Goal: Task Accomplishment & Management: Manage account settings

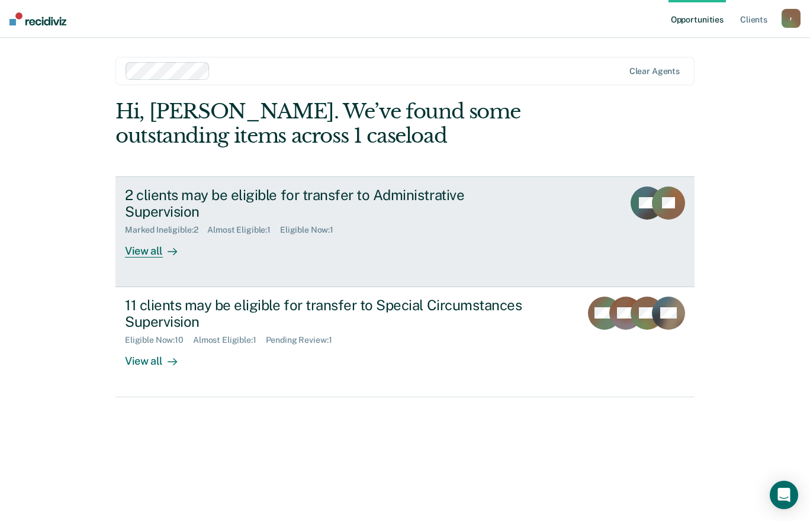
click at [479, 231] on div "2 clients may be eligible for transfer to Administrative Supervision Marked Ine…" at bounding box center [347, 222] width 444 height 72
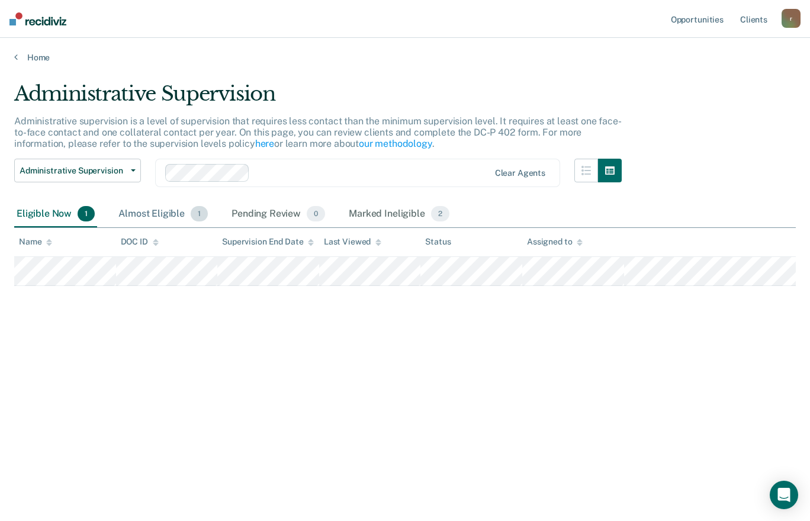
click at [173, 214] on div "Almost Eligible 1" at bounding box center [163, 214] width 94 height 26
click at [28, 221] on div "Eligible Now 1" at bounding box center [55, 214] width 83 height 26
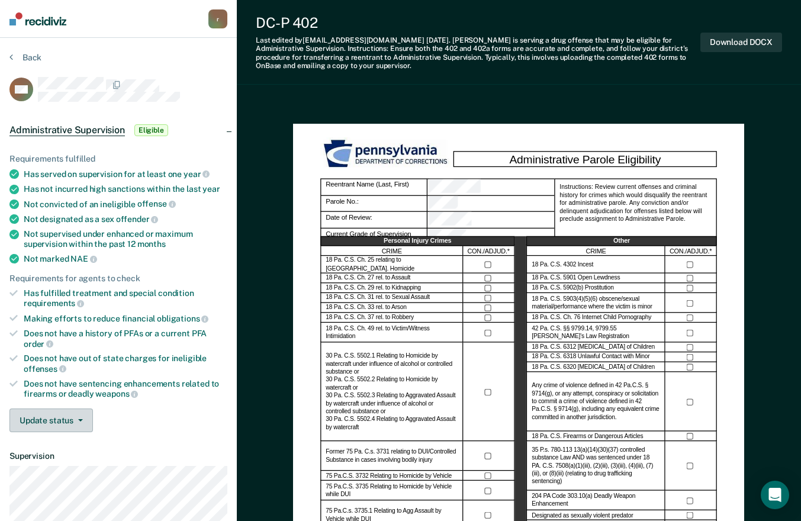
click at [80, 419] on icon "button" at bounding box center [80, 420] width 5 height 2
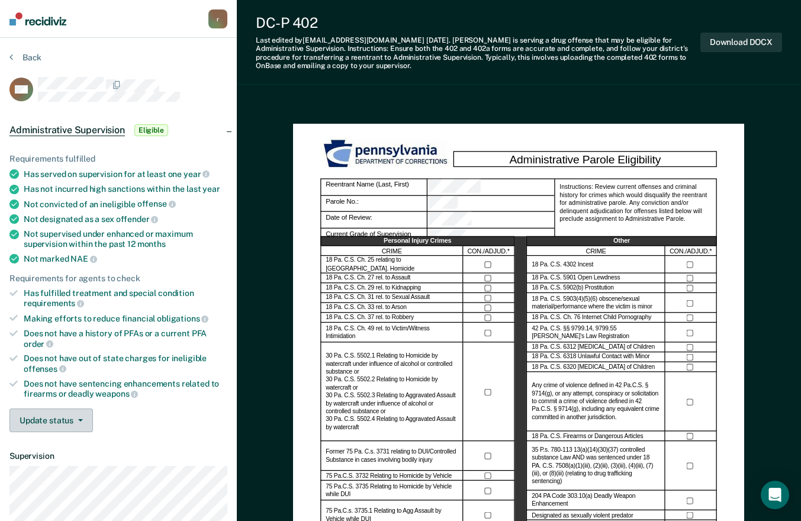
click at [63, 427] on button "Update status" at bounding box center [50, 420] width 83 height 24
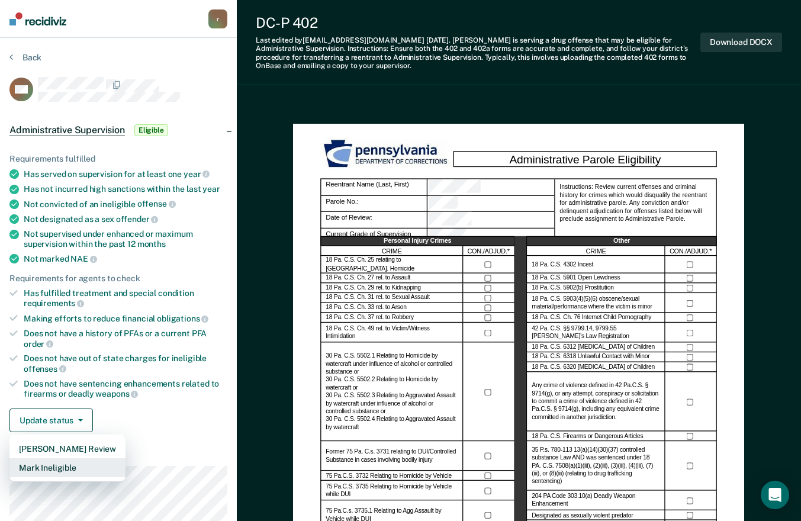
click at [73, 465] on button "Mark Ineligible" at bounding box center [67, 467] width 116 height 19
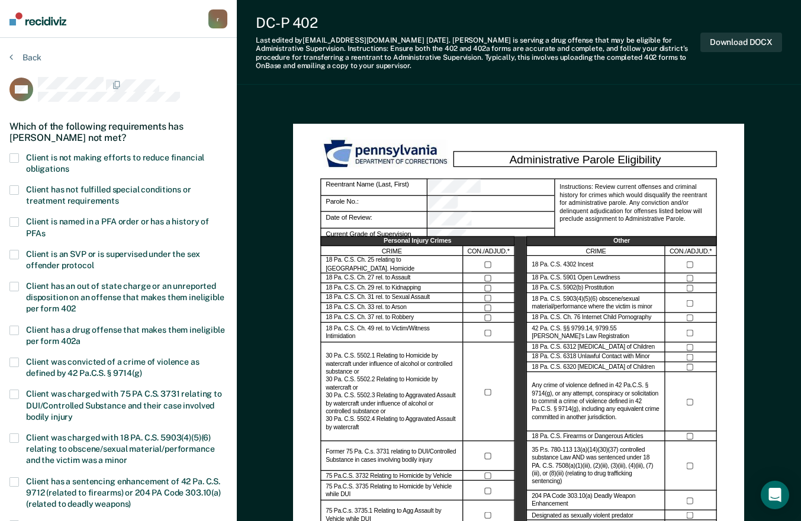
click at [101, 147] on div "Which of the following requirements has [PERSON_NAME] not met?" at bounding box center [118, 131] width 218 height 41
click at [95, 155] on span "Client is not making efforts to reduce financial obligations" at bounding box center [115, 163] width 178 height 21
click at [69, 165] on input "Client is not making efforts to reduce financial obligations" at bounding box center [69, 165] width 0 height 0
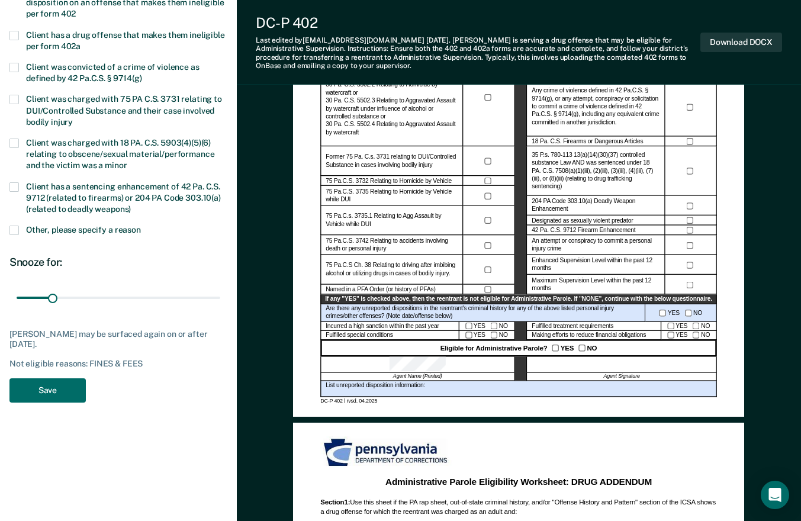
scroll to position [296, 0]
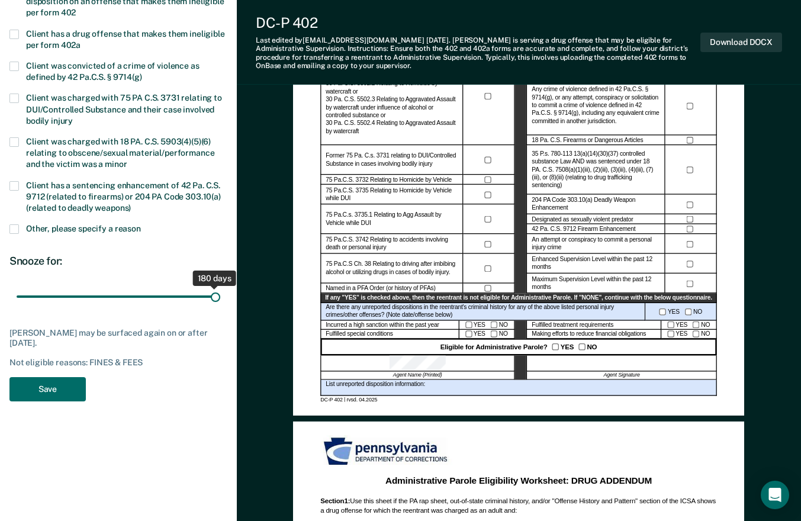
drag, startPoint x: 53, startPoint y: 295, endPoint x: 240, endPoint y: 319, distance: 188.5
type input "180"
click at [220, 307] on input "range" at bounding box center [119, 296] width 204 height 21
click at [43, 395] on button "Save" at bounding box center [47, 389] width 76 height 24
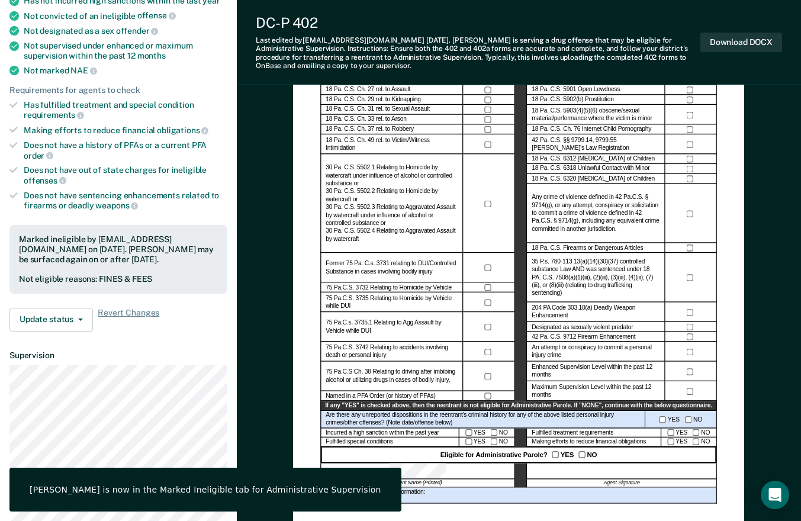
scroll to position [0, 0]
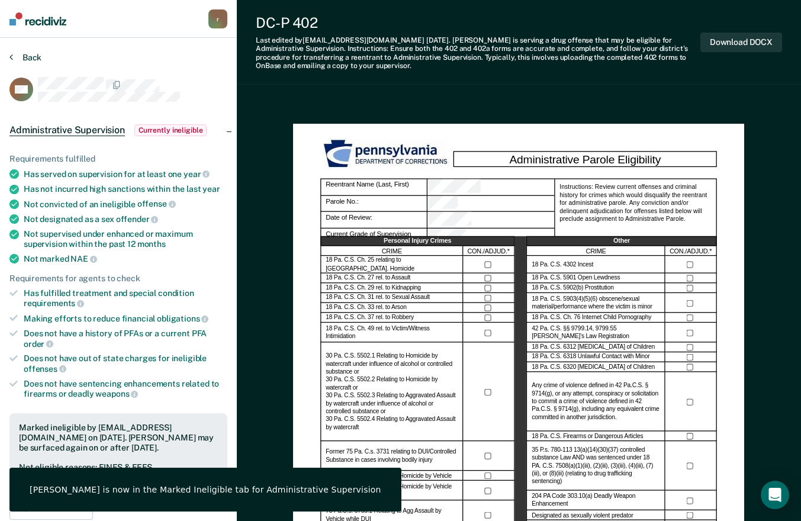
click at [27, 58] on button "Back" at bounding box center [25, 57] width 32 height 11
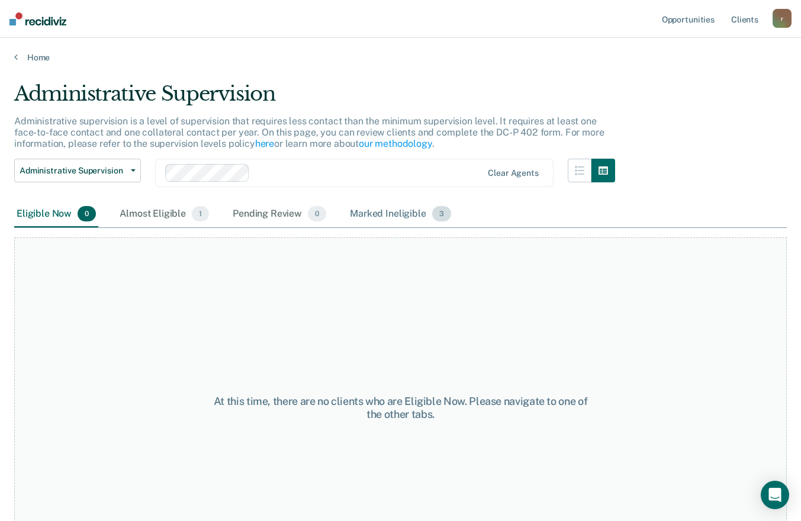
click at [391, 215] on div "Marked Ineligible 3" at bounding box center [400, 214] width 106 height 26
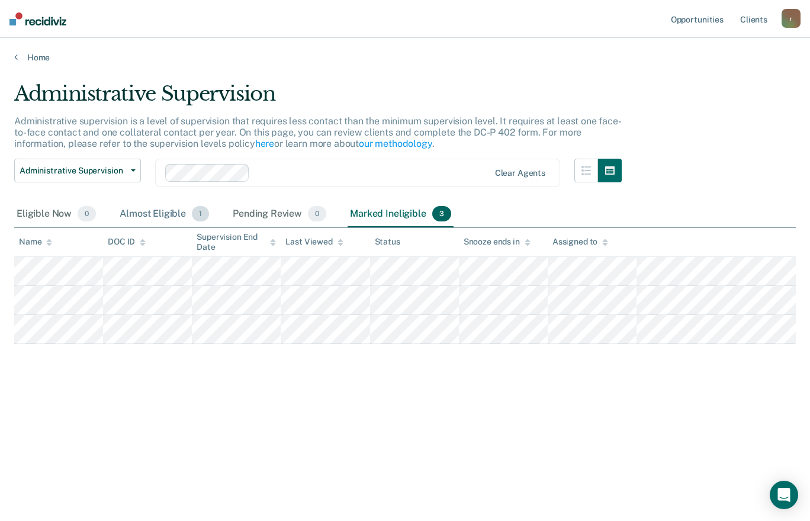
click at [160, 213] on div "Almost Eligible 1" at bounding box center [164, 214] width 94 height 26
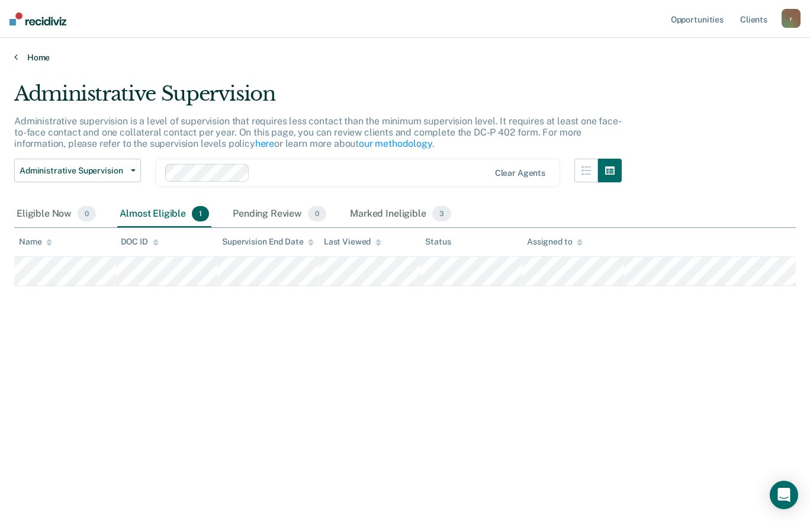
click at [26, 62] on link "Home" at bounding box center [404, 57] width 781 height 11
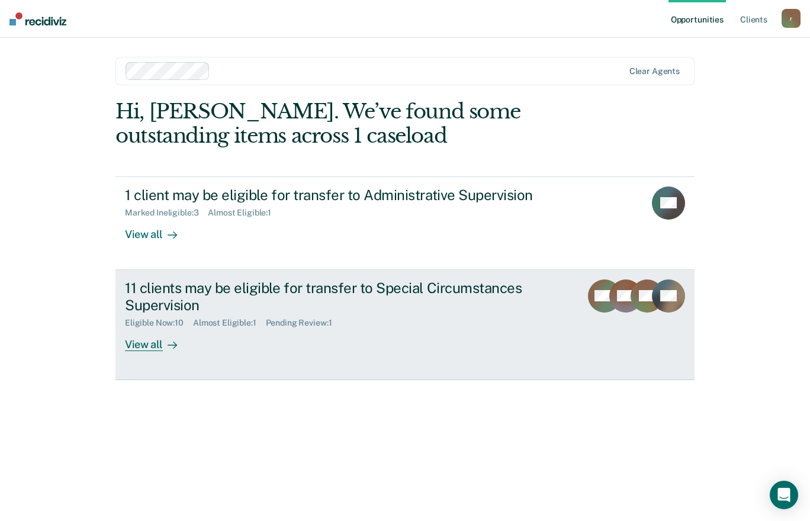
click at [318, 276] on link "11 clients may be eligible for transfer to Special Circumstances Supervision El…" at bounding box center [404, 325] width 579 height 110
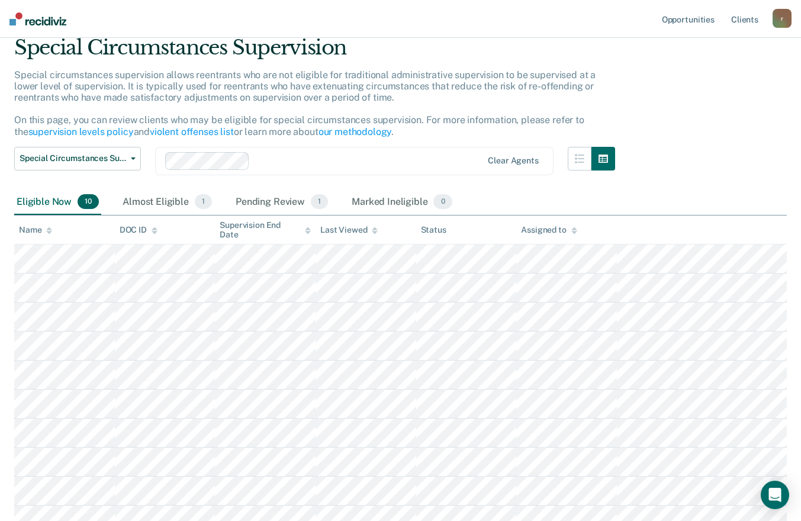
scroll to position [145, 0]
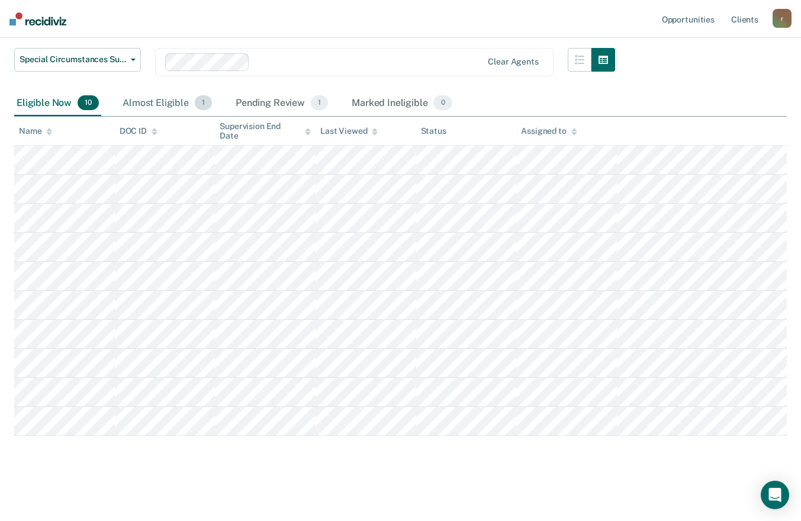
click at [192, 98] on div "Almost Eligible 1" at bounding box center [167, 104] width 94 height 26
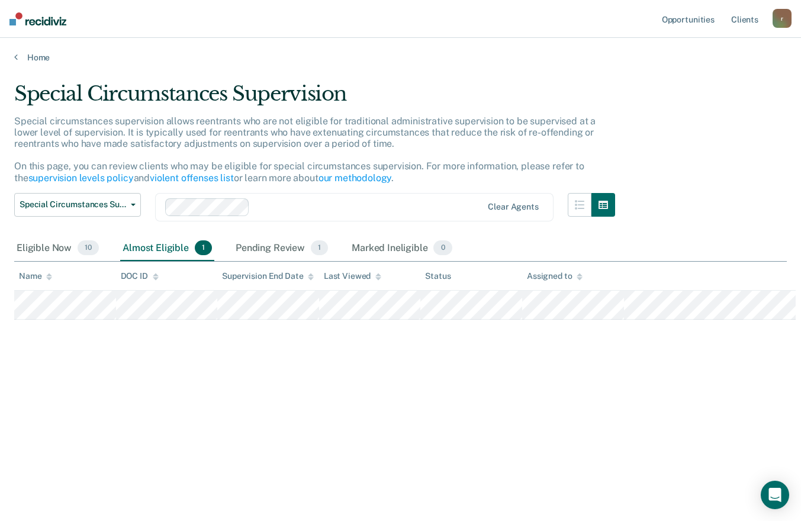
scroll to position [0, 0]
click at [276, 246] on div "Pending Review 1" at bounding box center [281, 249] width 97 height 26
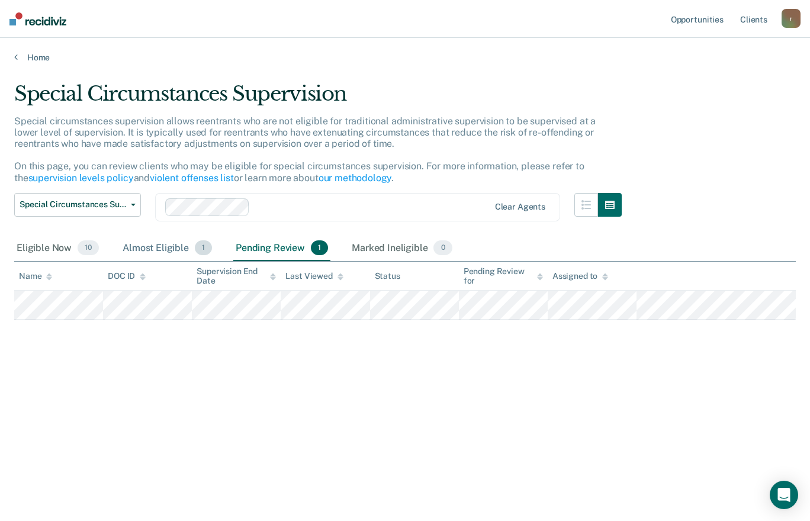
click at [178, 243] on div "Almost Eligible 1" at bounding box center [167, 249] width 94 height 26
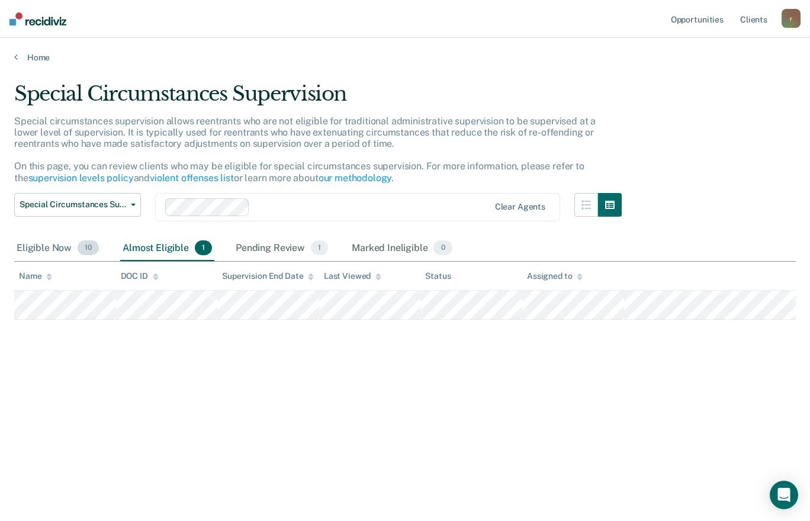
click at [69, 247] on div "Eligible Now 10" at bounding box center [57, 249] width 87 height 26
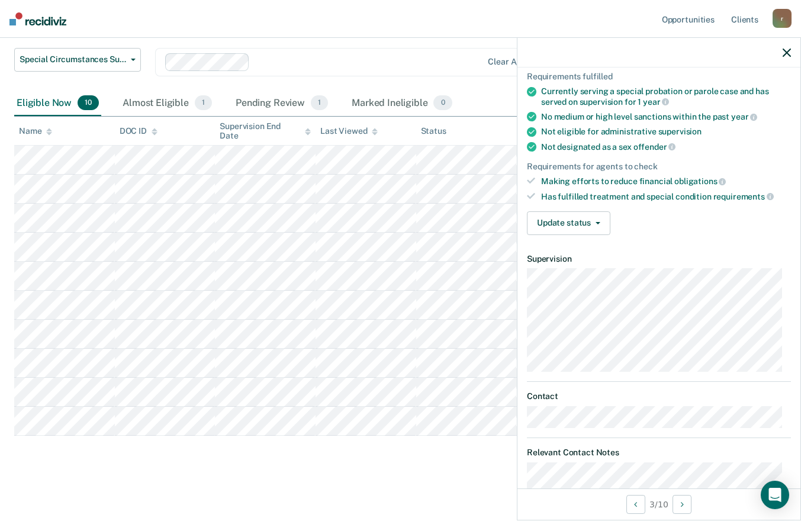
scroll to position [26, 0]
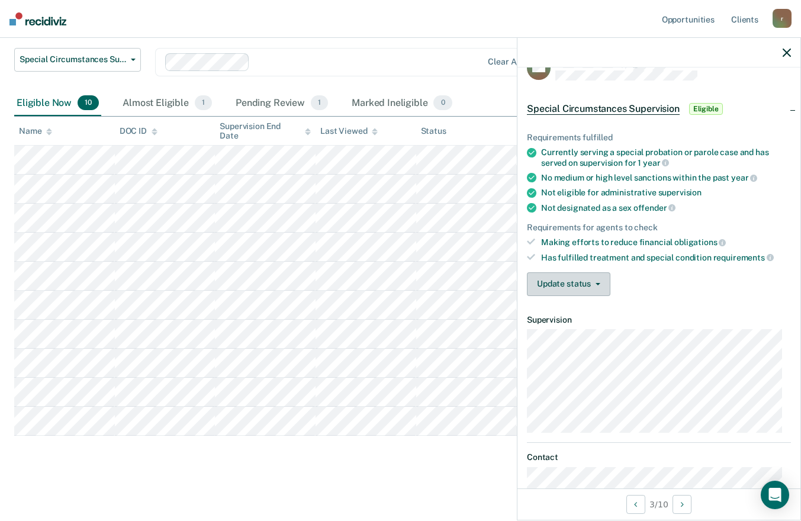
click at [588, 279] on button "Update status" at bounding box center [568, 284] width 83 height 24
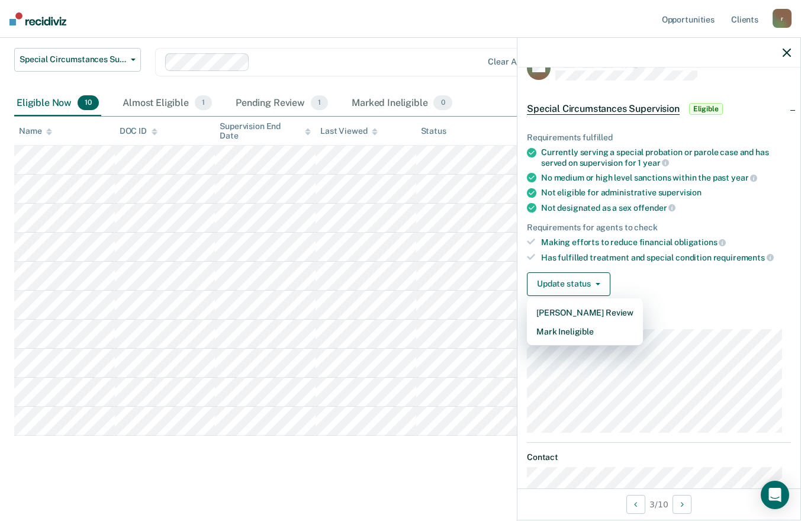
click at [712, 313] on article "MS Special Circumstances Supervision Eligible Requirements fulfilled Currently …" at bounding box center [659, 409] width 264 height 707
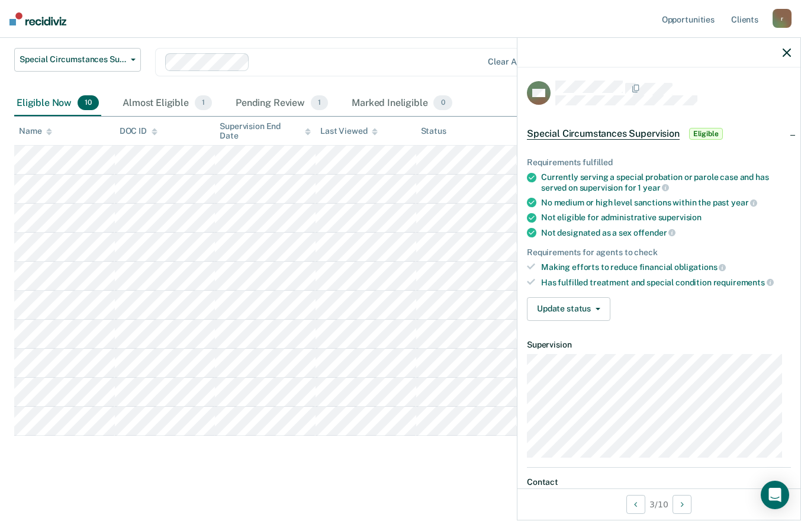
scroll to position [0, 0]
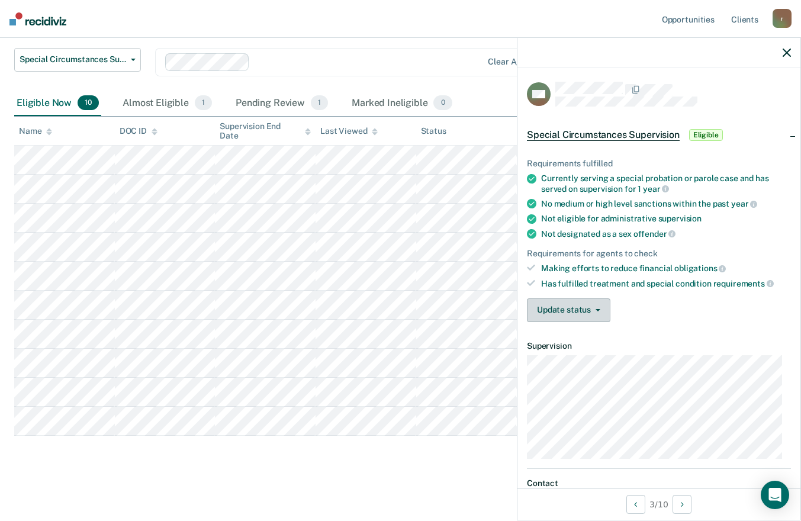
click at [571, 310] on button "Update status" at bounding box center [568, 310] width 83 height 24
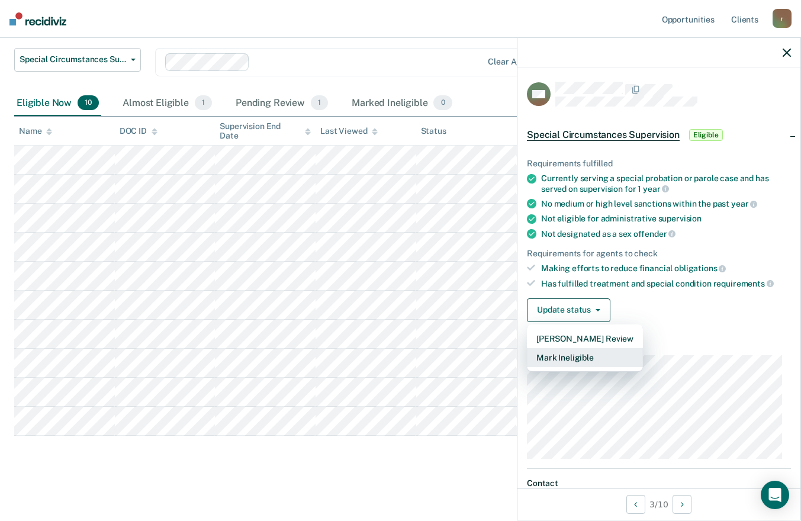
click at [589, 356] on button "Mark Ineligible" at bounding box center [585, 357] width 116 height 19
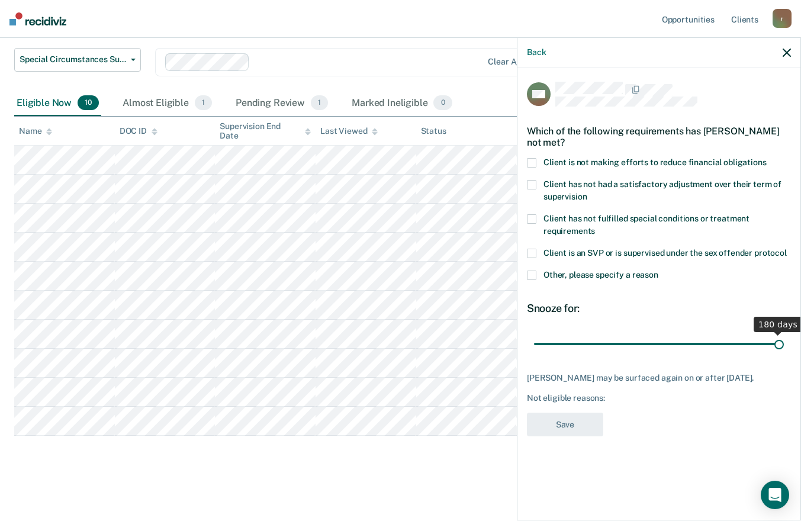
drag, startPoint x: 582, startPoint y: 345, endPoint x: 811, endPoint y: 372, distance: 230.6
click at [784, 354] on input "range" at bounding box center [659, 343] width 250 height 21
click at [707, 337] on input "range" at bounding box center [659, 343] width 250 height 21
click at [773, 338] on input "range" at bounding box center [659, 343] width 250 height 21
drag, startPoint x: 773, startPoint y: 338, endPoint x: 793, endPoint y: 338, distance: 19.5
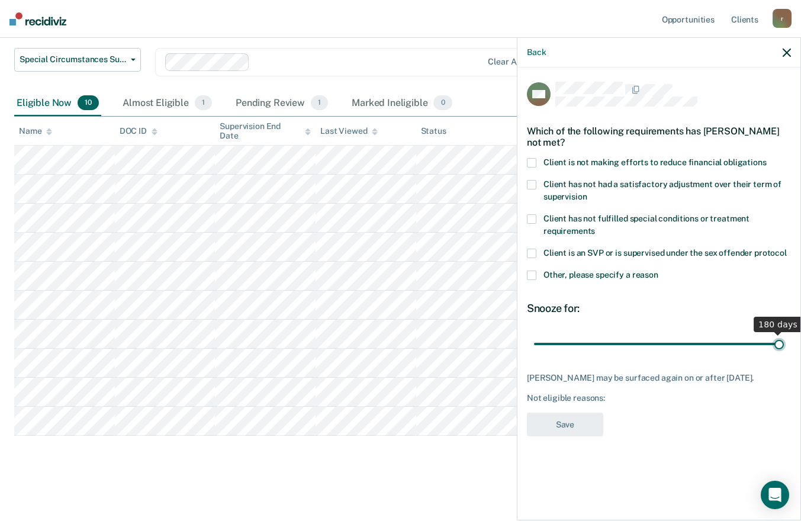
type input "180"
click at [784, 338] on input "range" at bounding box center [659, 343] width 250 height 21
click at [637, 159] on span "Client is not making efforts to reduce financial obligations" at bounding box center [654, 161] width 223 height 9
click at [766, 158] on input "Client is not making efforts to reduce financial obligations" at bounding box center [766, 158] width 0 height 0
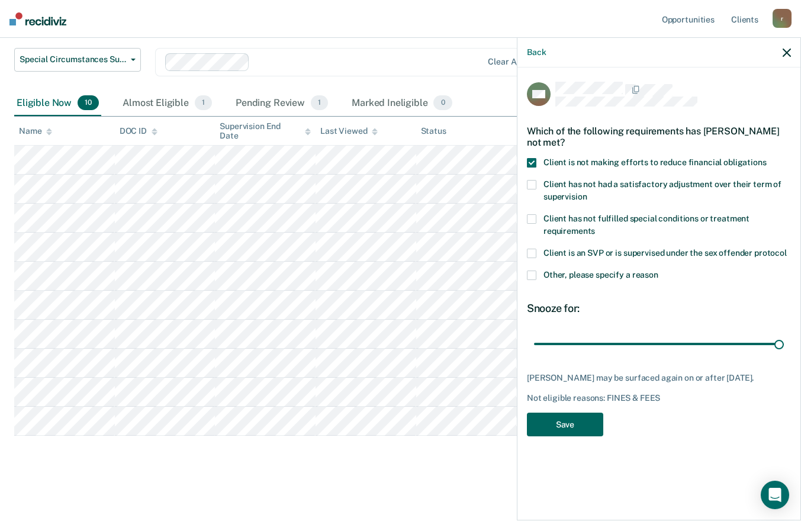
click at [563, 423] on button "Save" at bounding box center [565, 425] width 76 height 24
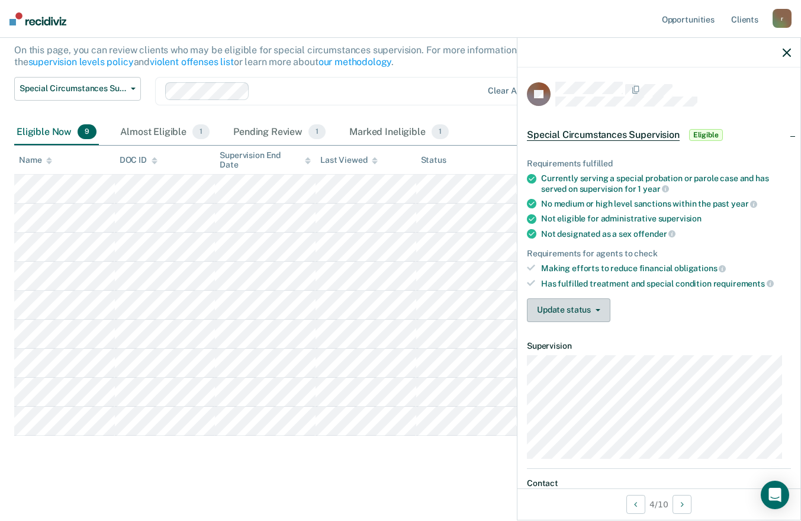
click at [574, 303] on button "Update status" at bounding box center [568, 310] width 83 height 24
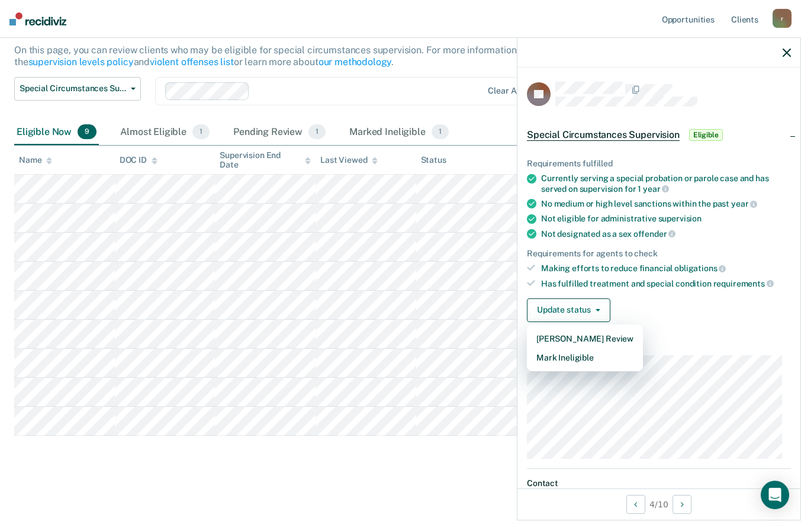
click at [693, 311] on div "Update status [PERSON_NAME] Review Mark Ineligible" at bounding box center [659, 310] width 264 height 24
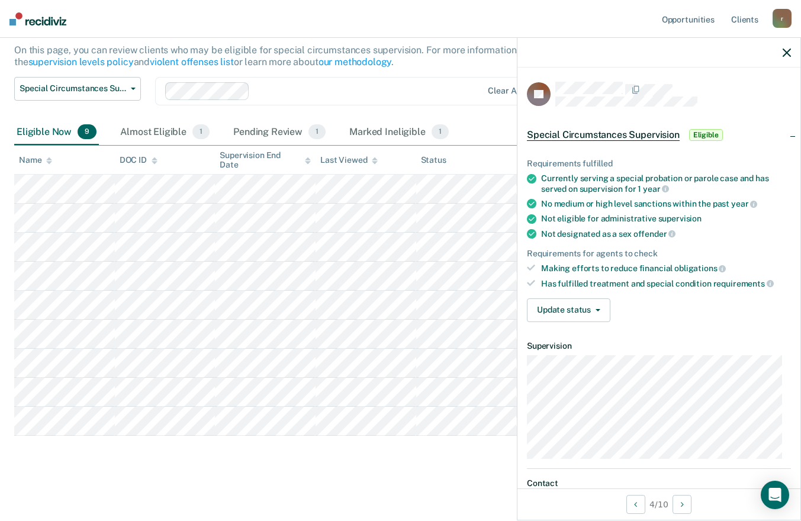
click at [640, 252] on div "Requirements for agents to check" at bounding box center [659, 254] width 264 height 10
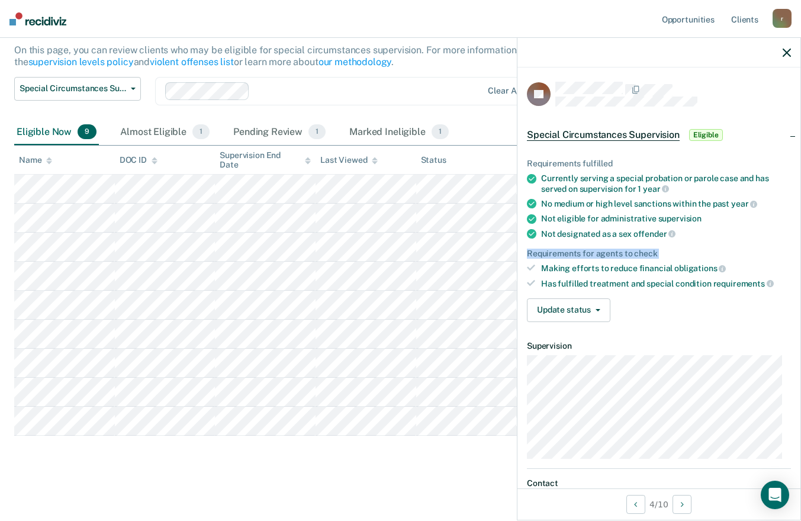
click at [682, 348] on dt "Supervision" at bounding box center [659, 346] width 264 height 10
click at [586, 310] on button "Update status" at bounding box center [568, 310] width 83 height 24
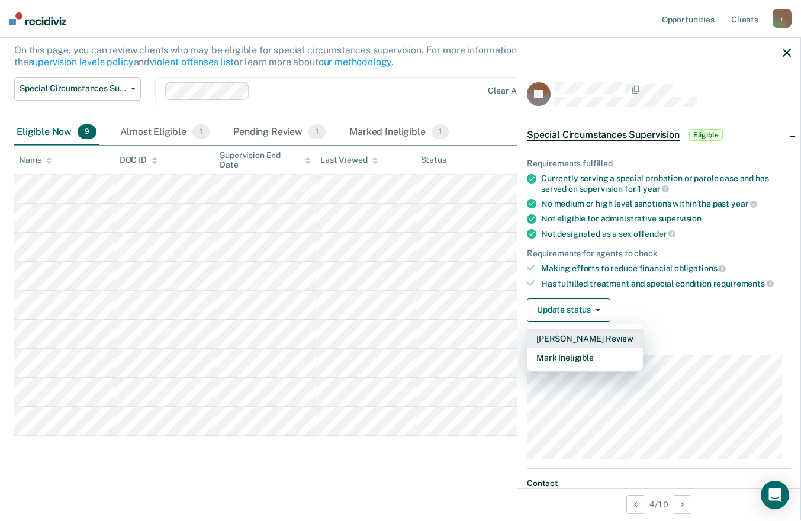
click at [565, 339] on button "[PERSON_NAME] Review" at bounding box center [585, 338] width 116 height 19
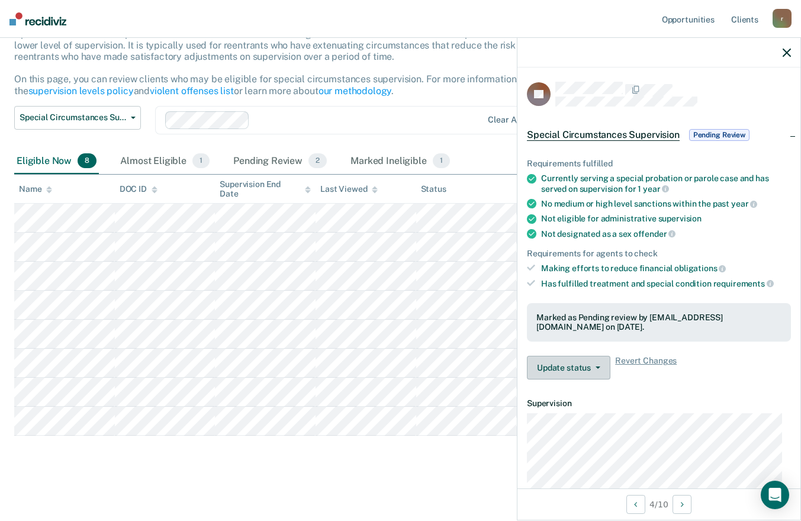
scroll to position [87, 0]
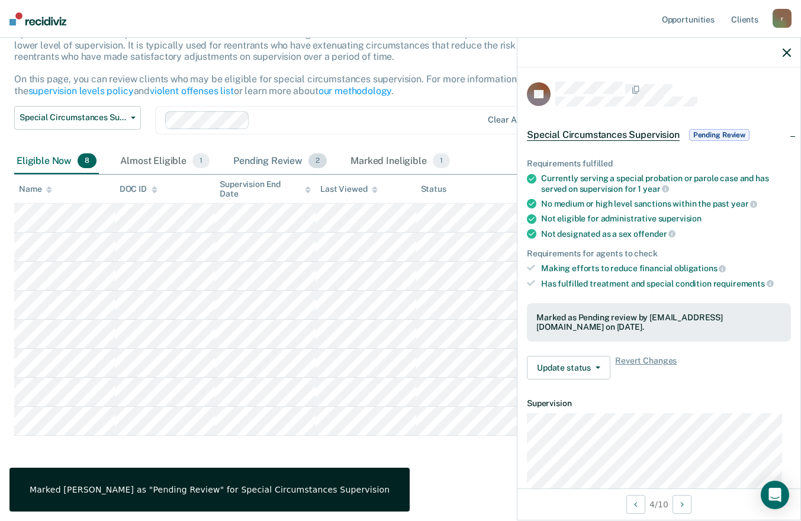
click at [288, 165] on div "Pending Review 2" at bounding box center [280, 162] width 98 height 26
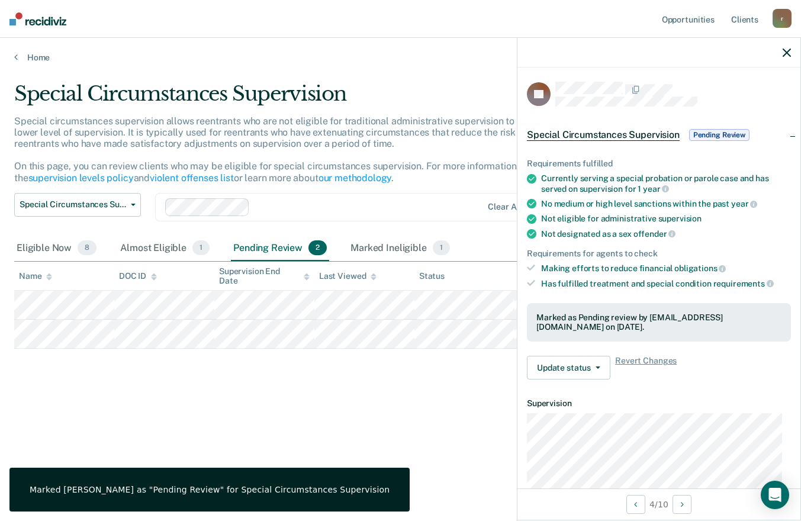
scroll to position [0, 0]
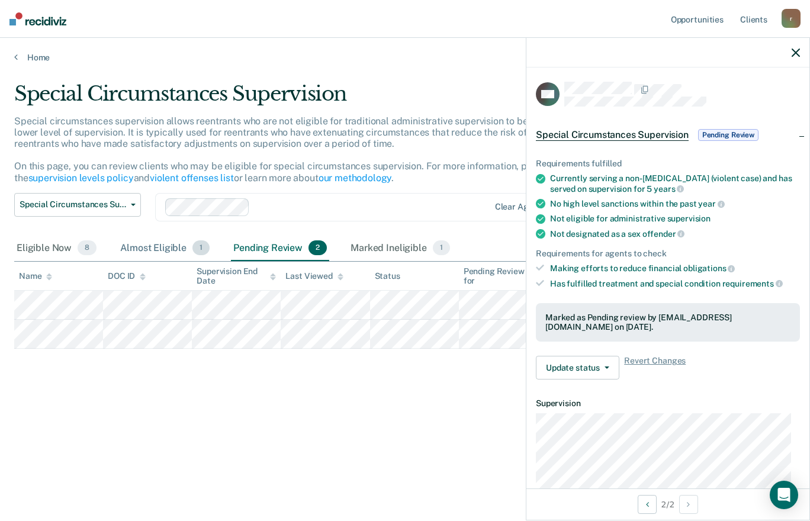
click at [168, 243] on div "Almost Eligible 1" at bounding box center [165, 249] width 94 height 26
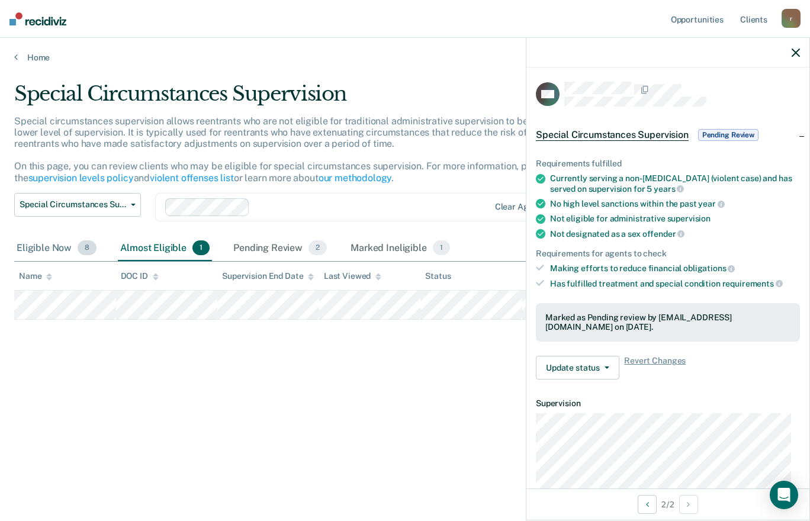
click at [47, 245] on div "Eligible Now 8" at bounding box center [56, 249] width 85 height 26
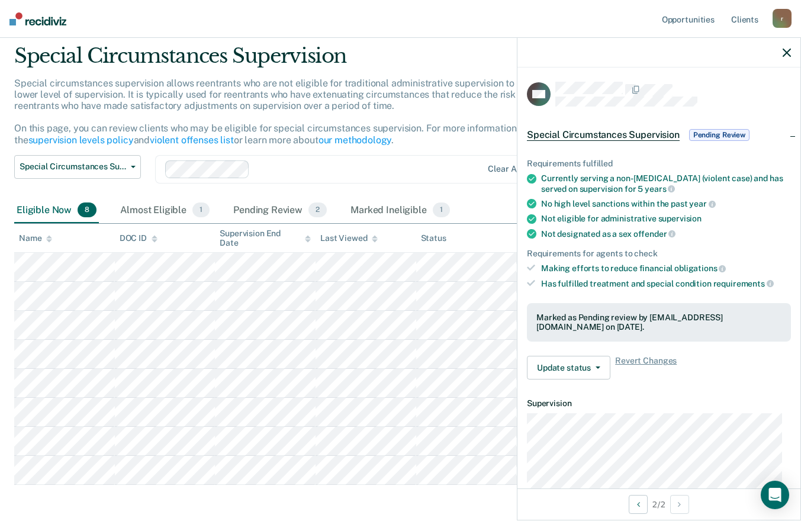
scroll to position [87, 0]
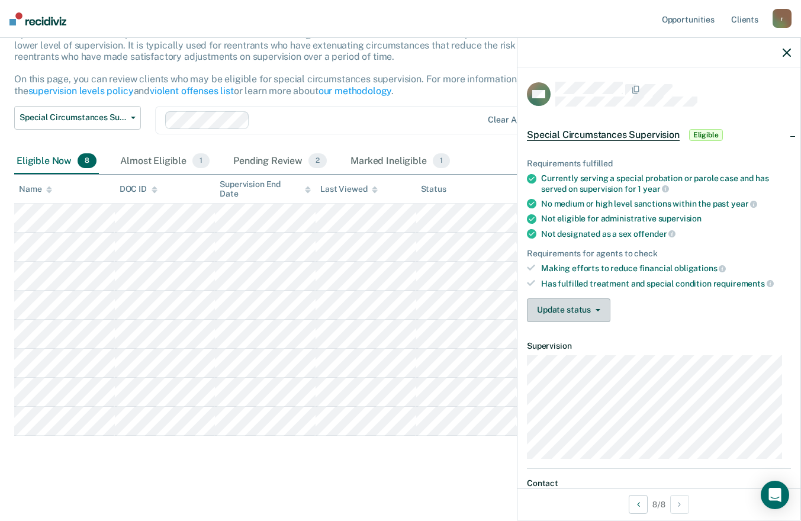
click at [589, 314] on button "Update status" at bounding box center [568, 310] width 83 height 24
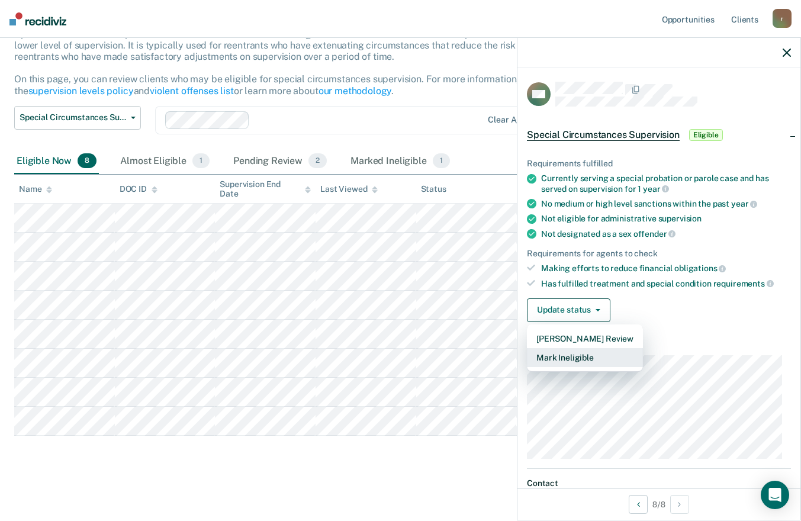
click at [572, 362] on button "Mark Ineligible" at bounding box center [585, 357] width 116 height 19
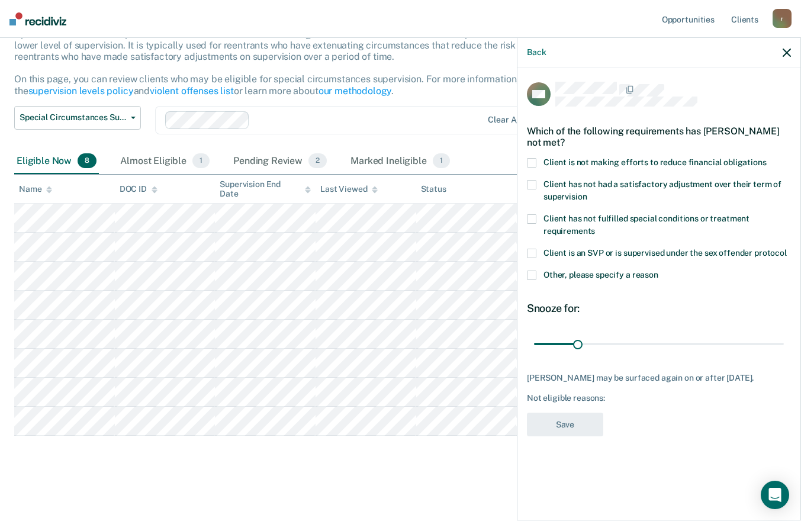
click at [534, 162] on span at bounding box center [531, 162] width 9 height 9
click at [766, 158] on input "Client is not making efforts to reduce financial obligations" at bounding box center [766, 158] width 0 height 0
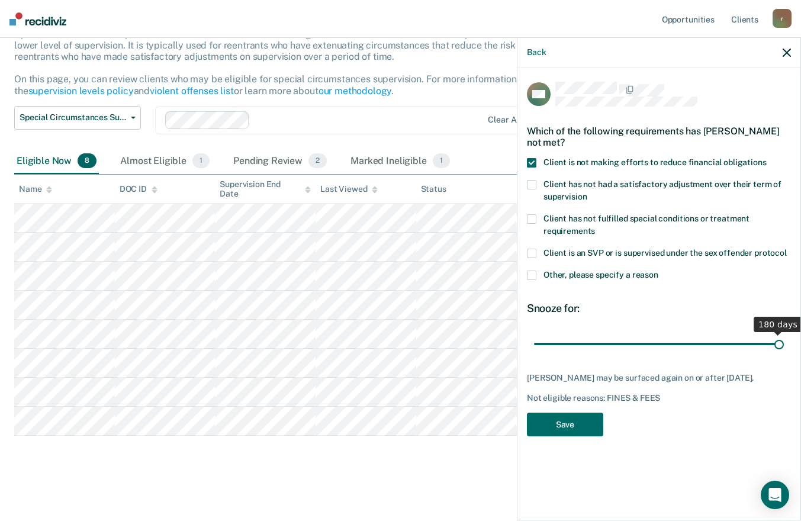
drag, startPoint x: 578, startPoint y: 342, endPoint x: 787, endPoint y: 357, distance: 209.5
type input "180"
click at [784, 354] on input "range" at bounding box center [659, 343] width 250 height 21
click at [582, 427] on button "Save" at bounding box center [565, 425] width 76 height 24
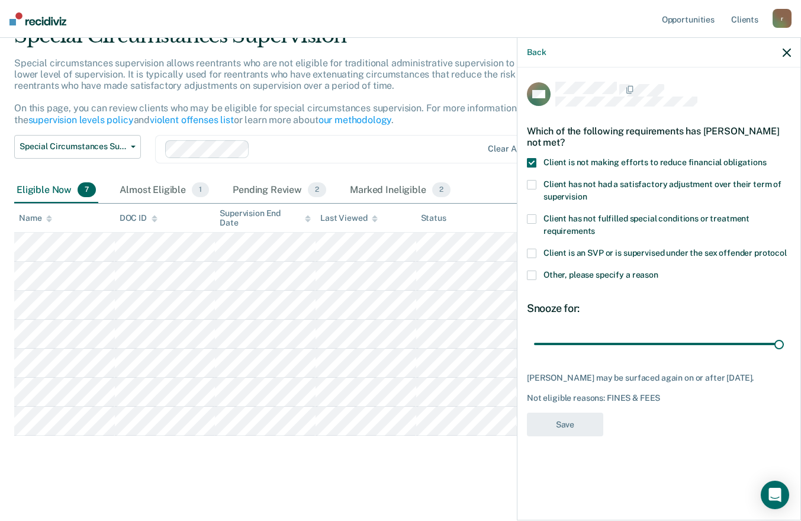
scroll to position [58, 0]
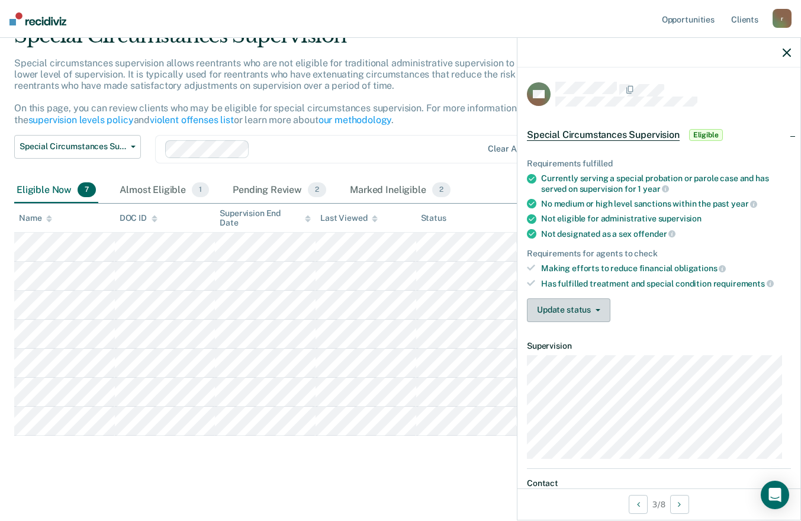
click at [577, 311] on button "Update status" at bounding box center [568, 310] width 83 height 24
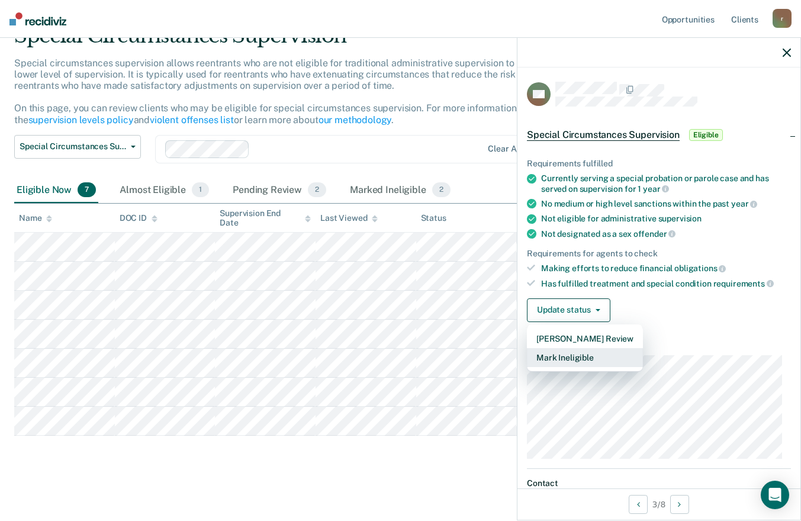
click at [567, 360] on button "Mark Ineligible" at bounding box center [585, 357] width 116 height 19
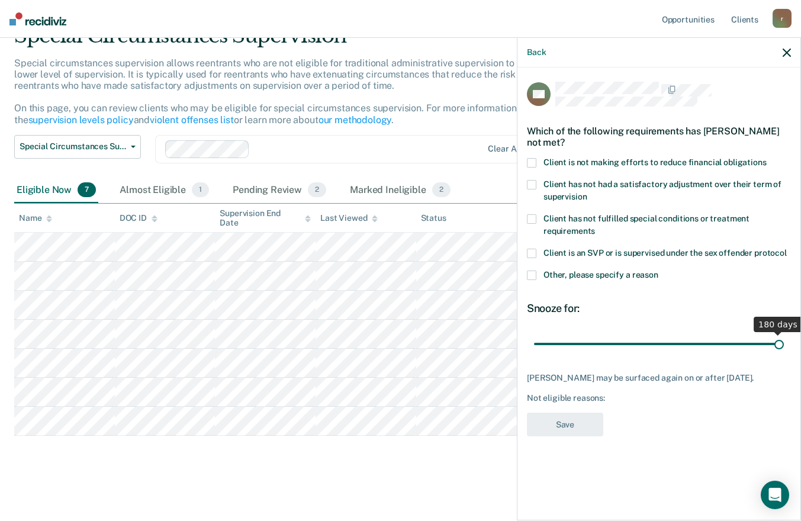
drag, startPoint x: 573, startPoint y: 339, endPoint x: 810, endPoint y: 385, distance: 241.7
type input "180"
click at [784, 354] on input "range" at bounding box center [659, 343] width 250 height 21
click at [529, 162] on span at bounding box center [531, 162] width 9 height 9
click at [766, 158] on input "Client is not making efforts to reduce financial obligations" at bounding box center [766, 158] width 0 height 0
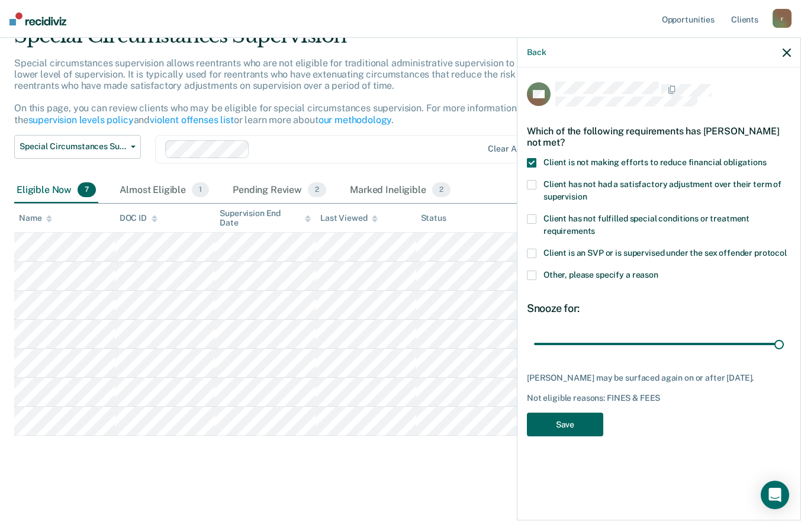
click at [575, 433] on button "Save" at bounding box center [565, 425] width 76 height 24
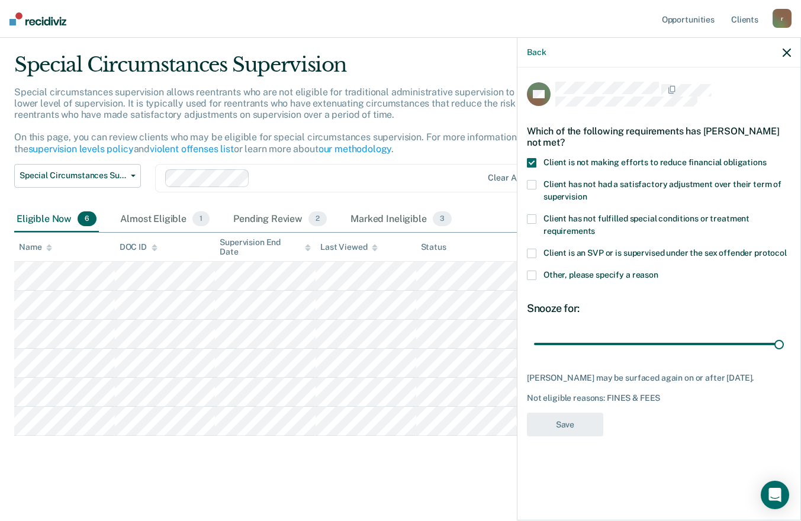
scroll to position [29, 0]
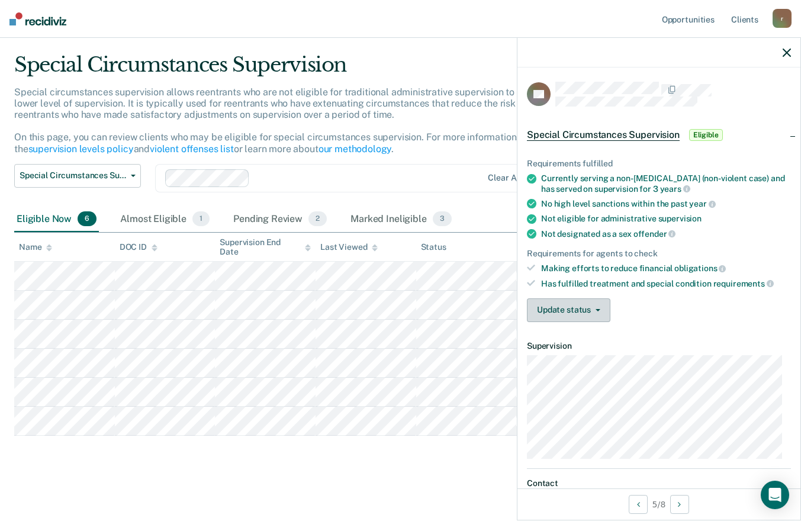
click at [569, 314] on button "Update status" at bounding box center [568, 310] width 83 height 24
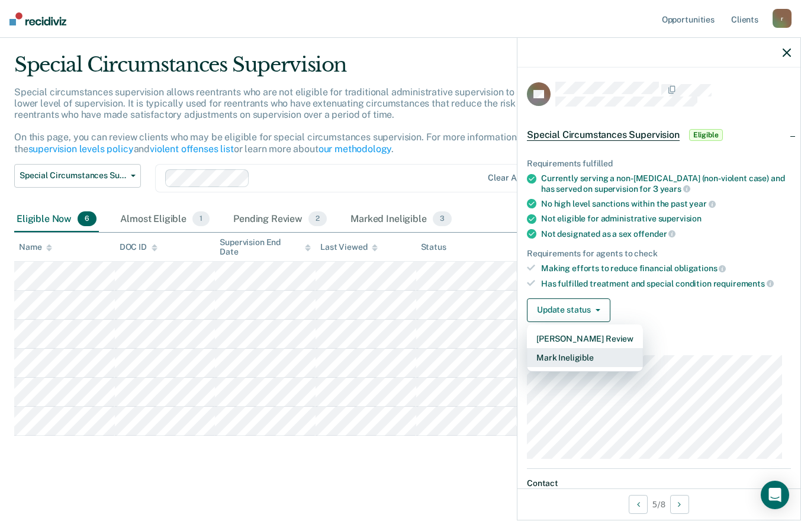
click at [557, 357] on button "Mark Ineligible" at bounding box center [585, 357] width 116 height 19
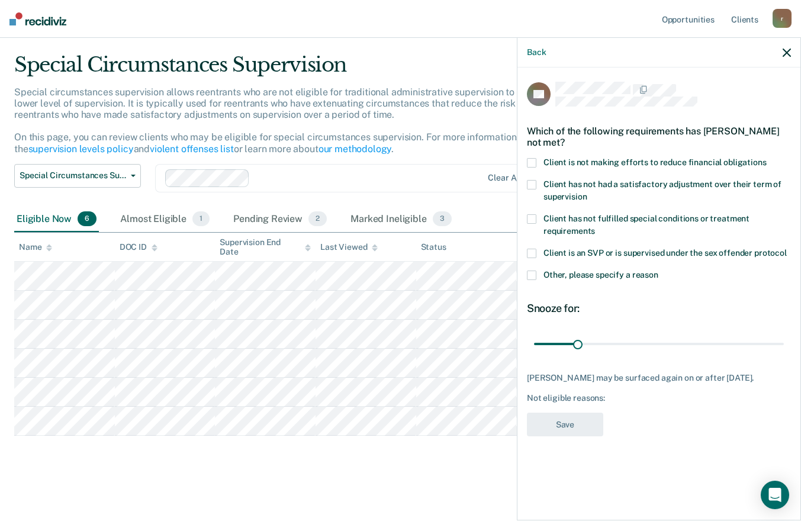
click at [535, 160] on span at bounding box center [531, 162] width 9 height 9
click at [766, 158] on input "Client is not making efforts to reduce financial obligations" at bounding box center [766, 158] width 0 height 0
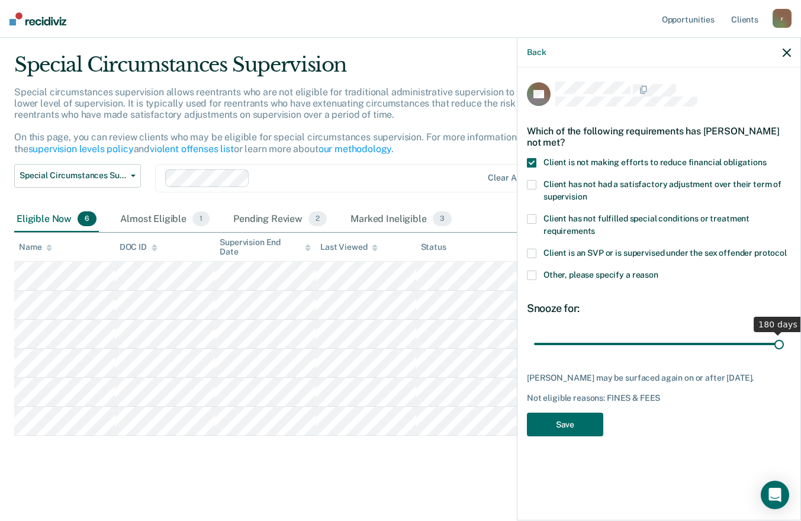
drag, startPoint x: 579, startPoint y: 344, endPoint x: 806, endPoint y: 366, distance: 228.3
type input "180"
click at [784, 354] on input "range" at bounding box center [659, 343] width 250 height 21
click at [567, 424] on button "Save" at bounding box center [565, 425] width 76 height 24
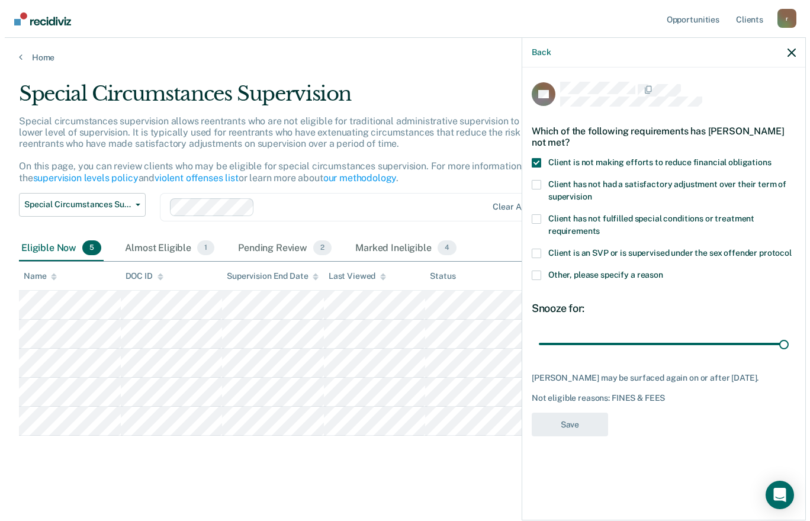
scroll to position [0, 0]
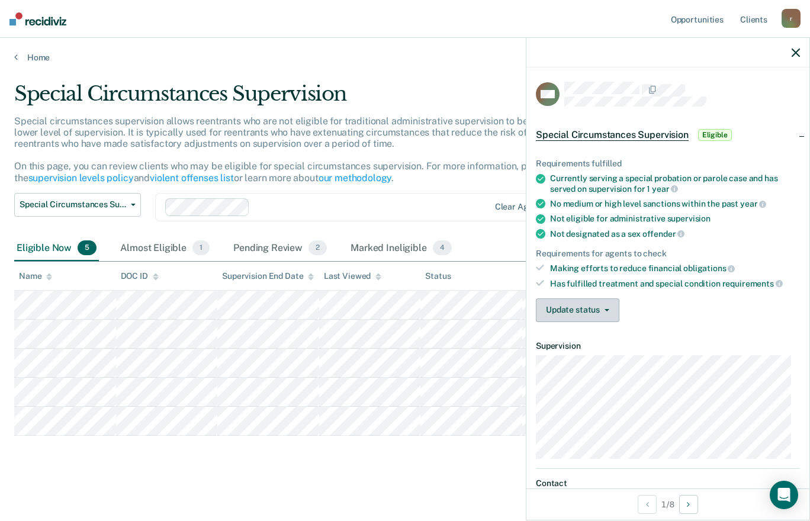
click at [588, 308] on button "Update status" at bounding box center [577, 310] width 83 height 24
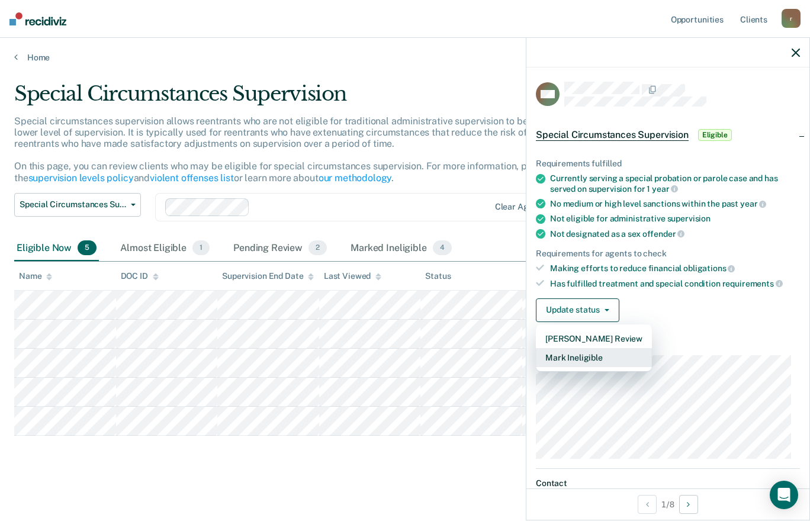
click at [577, 357] on button "Mark Ineligible" at bounding box center [594, 357] width 116 height 19
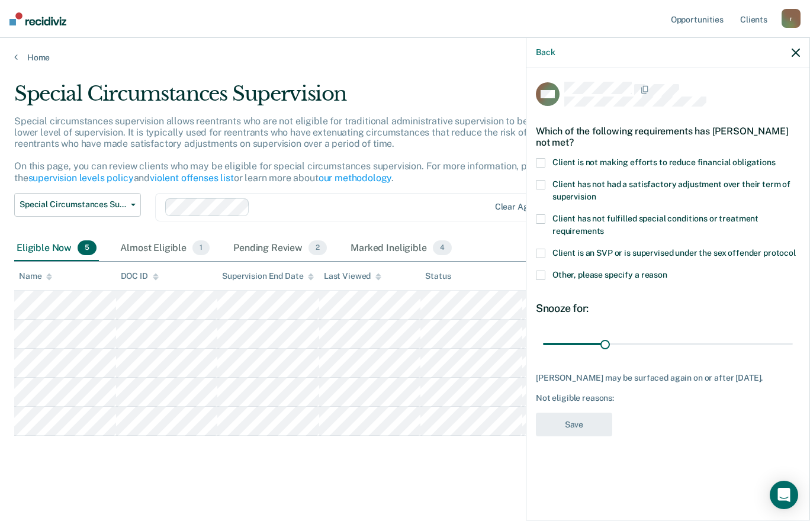
click at [541, 162] on span at bounding box center [540, 162] width 9 height 9
click at [775, 158] on input "Client is not making efforts to reduce financial obligations" at bounding box center [775, 158] width 0 height 0
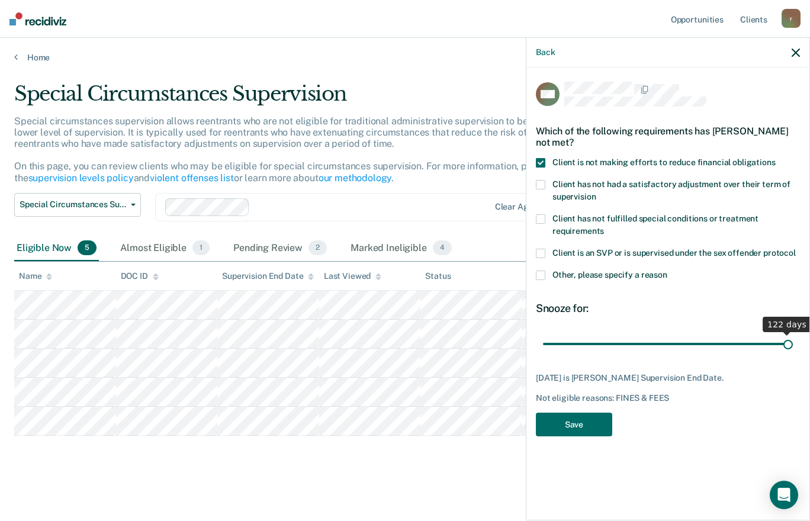
drag, startPoint x: 604, startPoint y: 339, endPoint x: 811, endPoint y: 338, distance: 206.6
type input "122"
click at [793, 338] on input "range" at bounding box center [668, 343] width 250 height 21
click at [580, 425] on button "Save" at bounding box center [574, 425] width 76 height 24
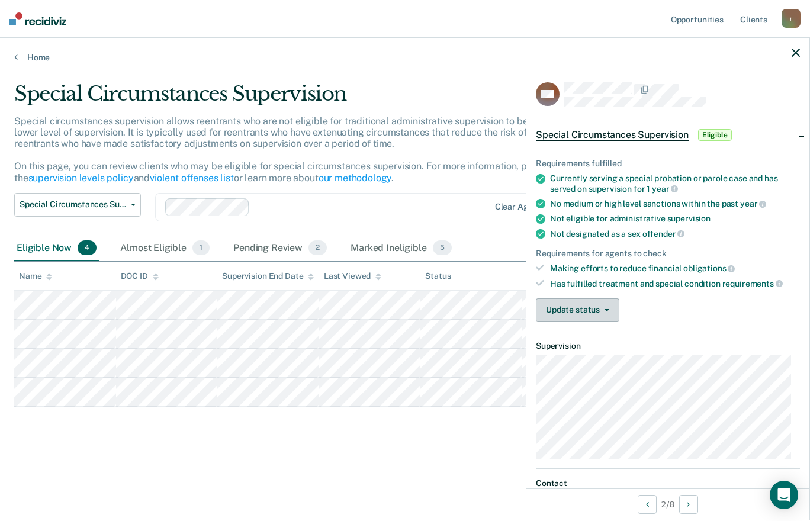
click at [586, 313] on button "Update status" at bounding box center [577, 310] width 83 height 24
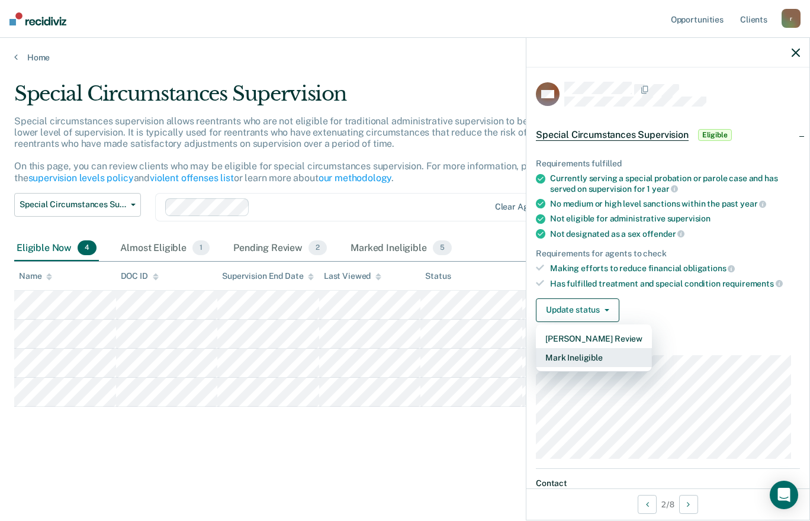
click at [576, 362] on button "Mark Ineligible" at bounding box center [594, 357] width 116 height 19
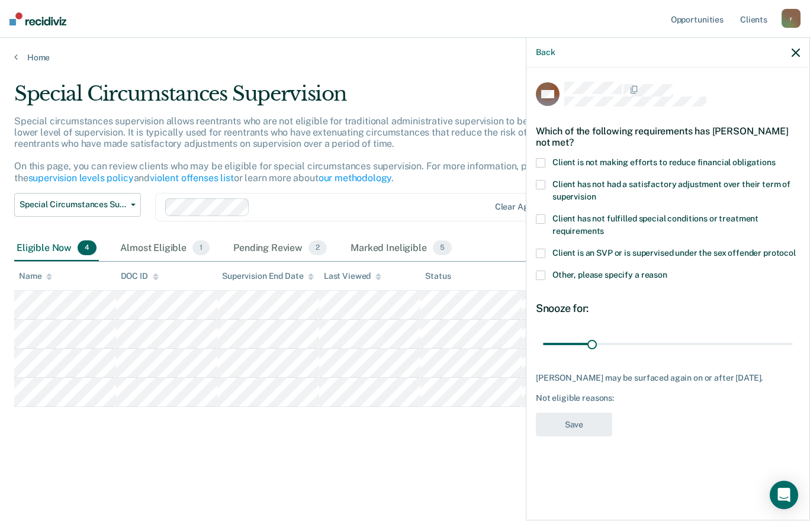
click at [543, 163] on span at bounding box center [540, 162] width 9 height 9
click at [775, 158] on input "Client is not making efforts to reduce financial obligations" at bounding box center [775, 158] width 0 height 0
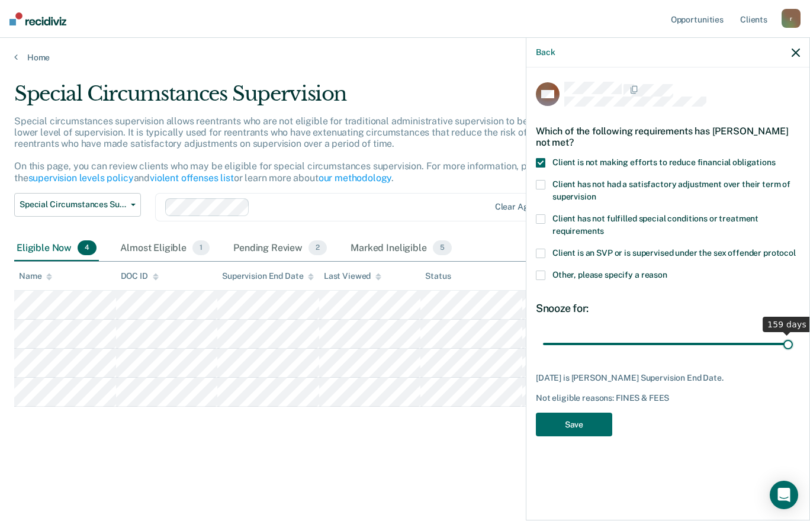
drag, startPoint x: 591, startPoint y: 344, endPoint x: 811, endPoint y: 355, distance: 220.4
type input "159"
click at [793, 354] on input "range" at bounding box center [668, 343] width 250 height 21
click at [577, 427] on button "Save" at bounding box center [574, 425] width 76 height 24
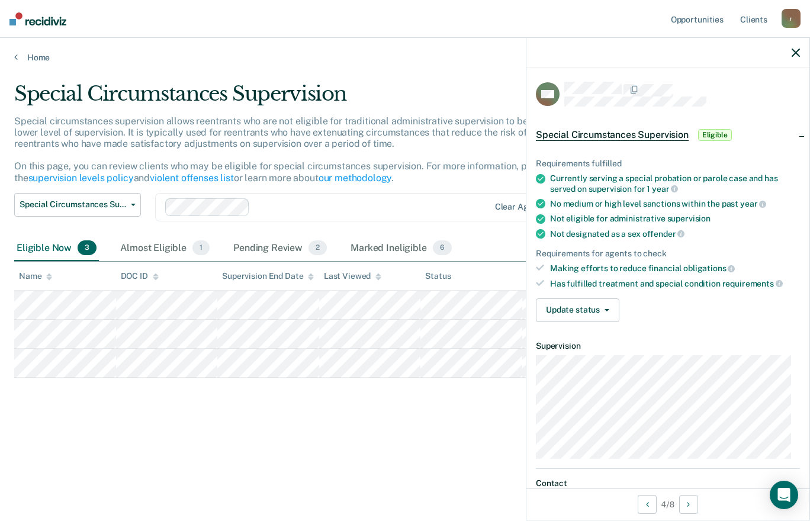
click at [579, 321] on div "Requirements fulfilled Currently serving a special probation or parole case and…" at bounding box center [667, 235] width 283 height 191
click at [569, 309] on button "Update status" at bounding box center [577, 310] width 83 height 24
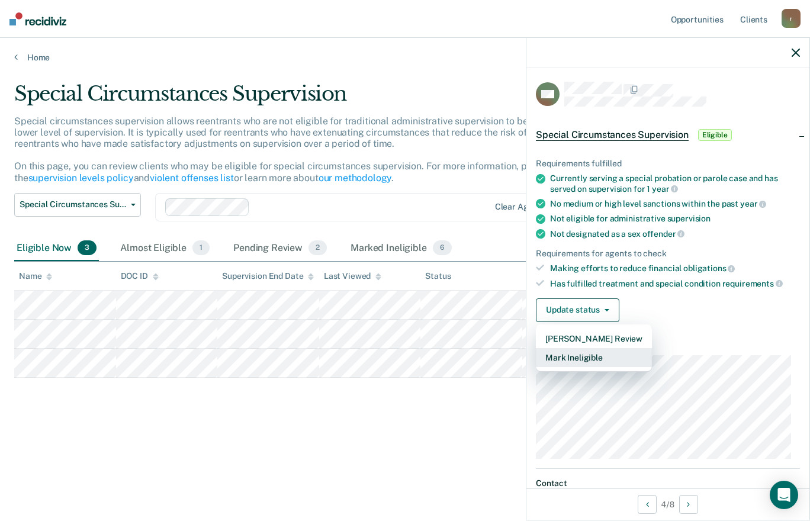
click at [581, 358] on button "Mark Ineligible" at bounding box center [594, 357] width 116 height 19
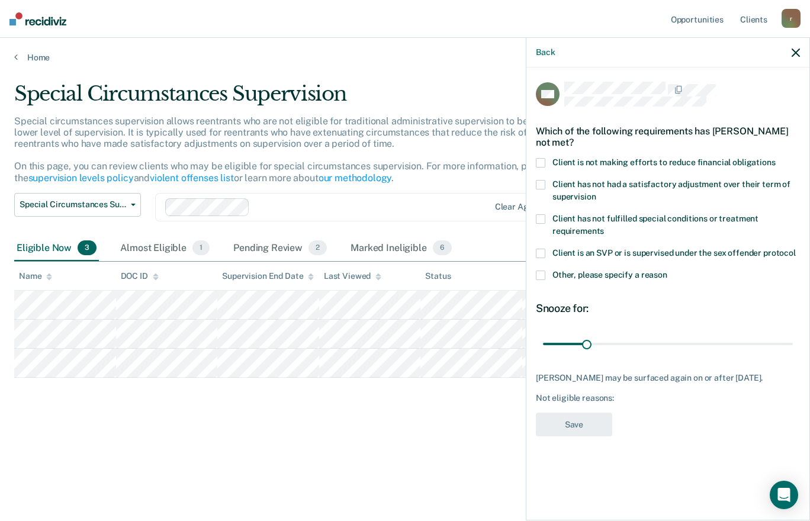
click at [542, 163] on span at bounding box center [540, 162] width 9 height 9
click at [775, 158] on input "Client is not making efforts to reduce financial obligations" at bounding box center [775, 158] width 0 height 0
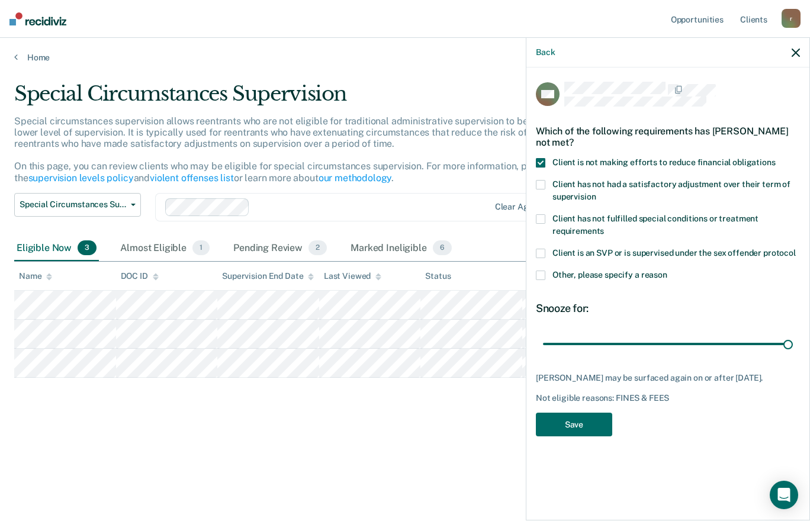
drag, startPoint x: 584, startPoint y: 339, endPoint x: 809, endPoint y: 364, distance: 226.9
type input "180"
click at [793, 354] on input "range" at bounding box center [668, 343] width 250 height 21
click at [590, 434] on button "Save" at bounding box center [574, 425] width 76 height 24
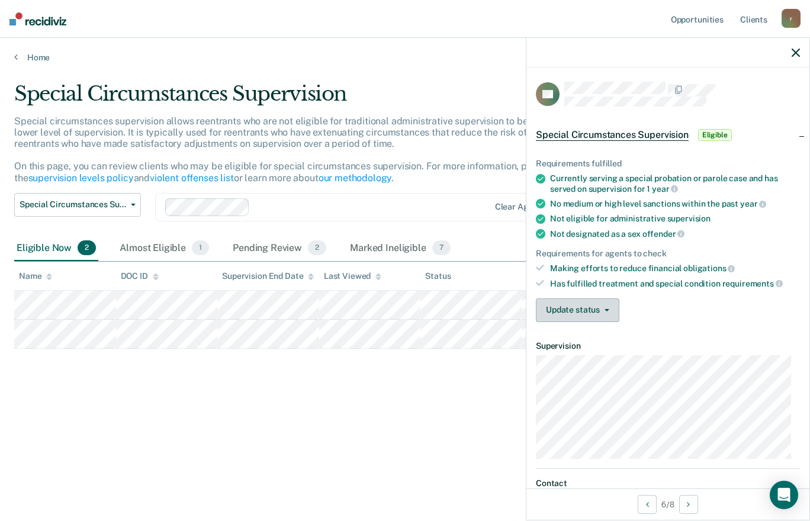
click at [588, 306] on button "Update status" at bounding box center [577, 310] width 83 height 24
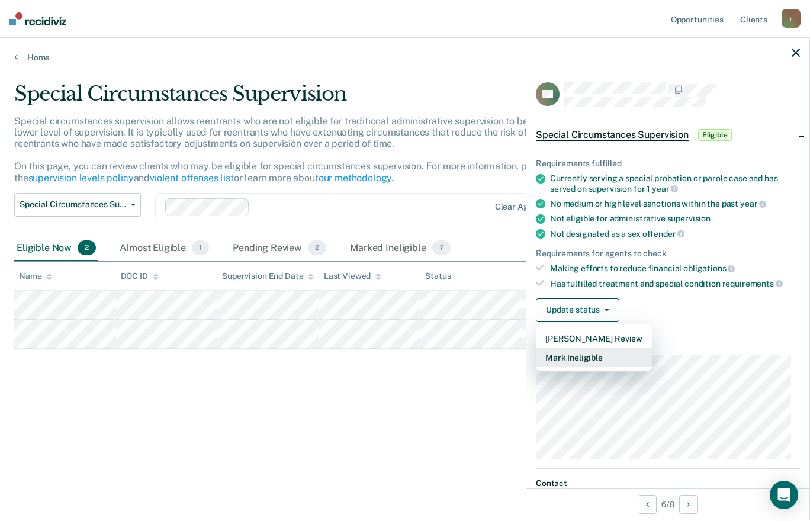
click at [579, 358] on button "Mark Ineligible" at bounding box center [594, 357] width 116 height 19
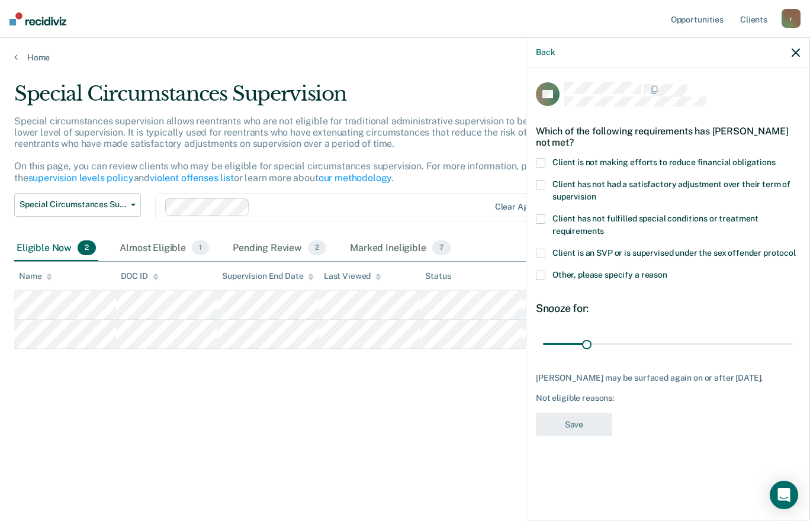
click at [542, 158] on span at bounding box center [540, 162] width 9 height 9
click at [775, 158] on input "Client is not making efforts to reduce financial obligations" at bounding box center [775, 158] width 0 height 0
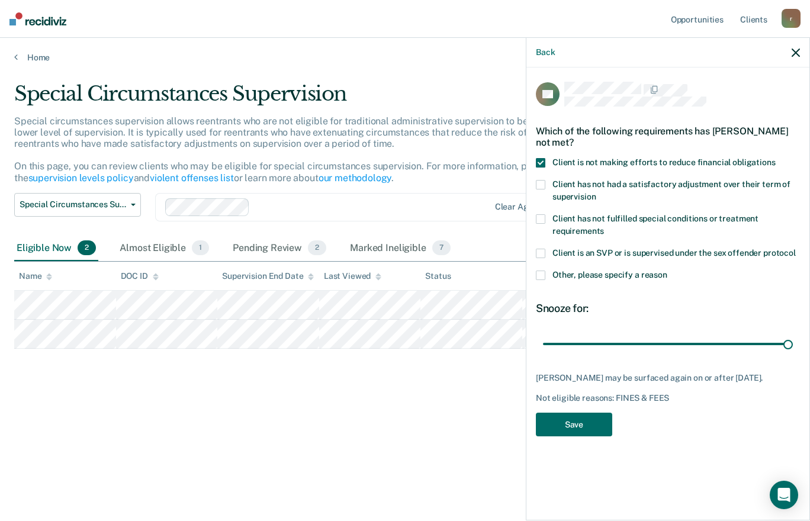
drag, startPoint x: 588, startPoint y: 342, endPoint x: 809, endPoint y: 368, distance: 223.0
type input "180"
click at [793, 354] on input "range" at bounding box center [668, 343] width 250 height 21
click at [598, 429] on button "Save" at bounding box center [574, 425] width 76 height 24
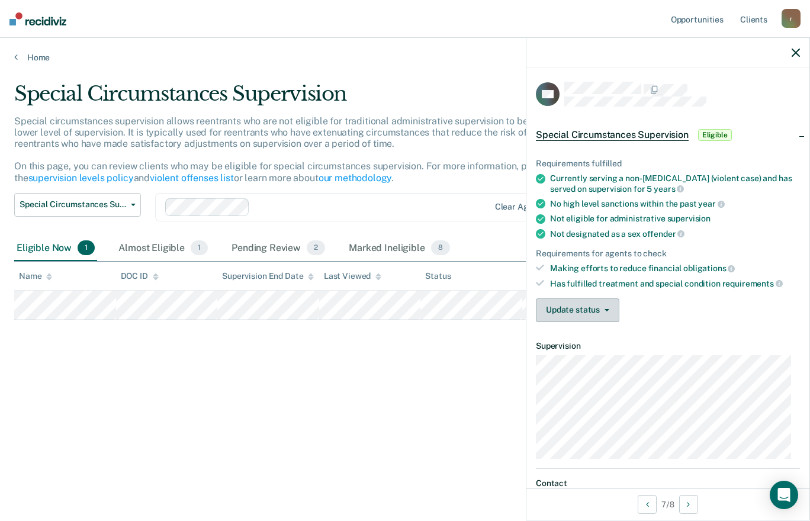
click at [581, 305] on button "Update status" at bounding box center [577, 310] width 83 height 24
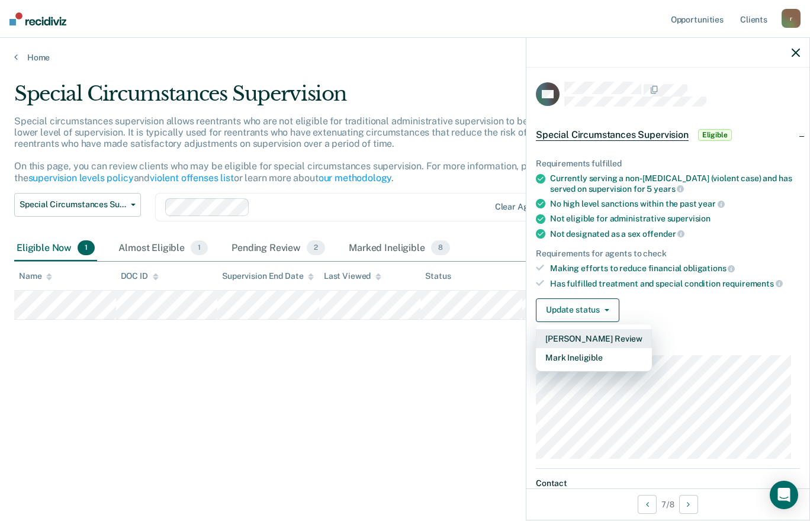
click at [564, 337] on button "[PERSON_NAME] Review" at bounding box center [594, 338] width 116 height 19
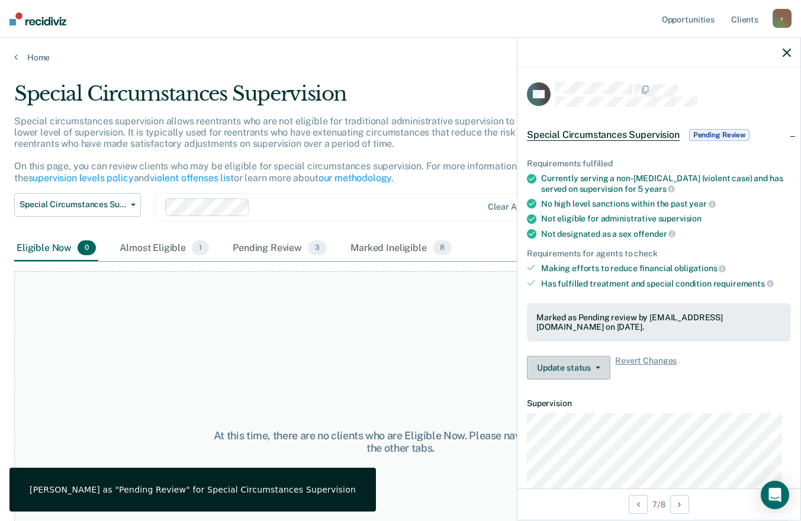
click at [566, 375] on button "Update status" at bounding box center [568, 368] width 83 height 24
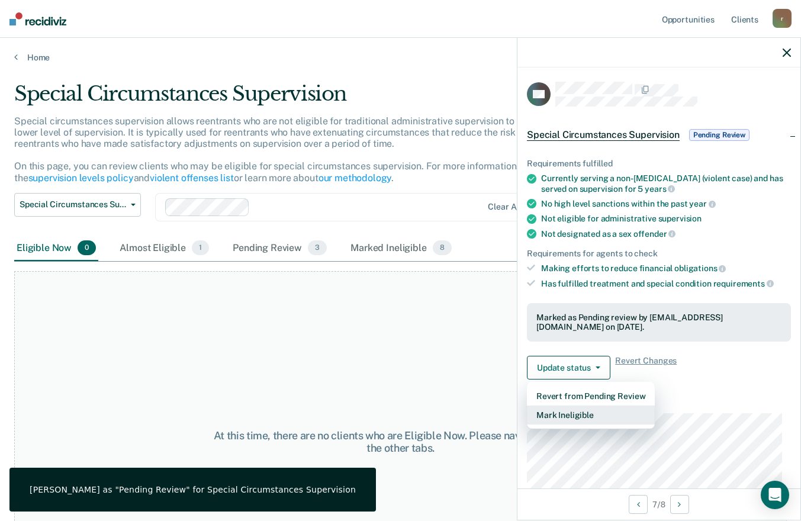
click at [567, 415] on button "Mark Ineligible" at bounding box center [591, 414] width 128 height 19
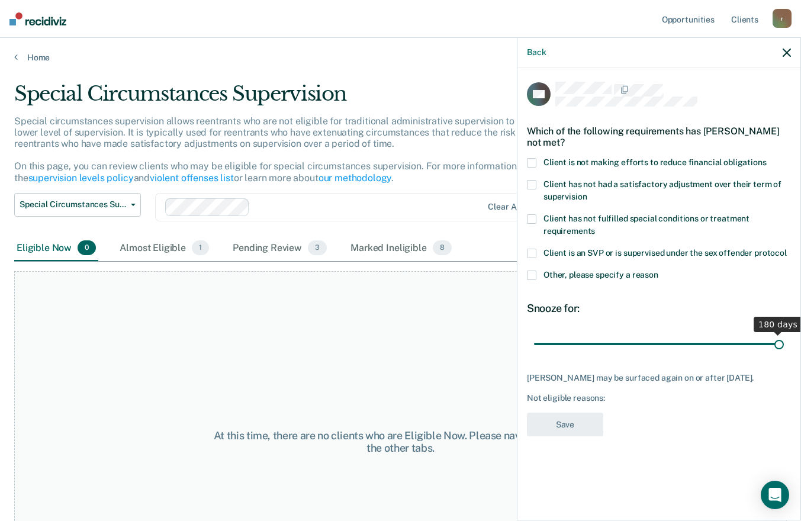
drag, startPoint x: 578, startPoint y: 346, endPoint x: 809, endPoint y: 347, distance: 231.4
type input "180"
click at [784, 347] on input "range" at bounding box center [659, 343] width 250 height 21
click at [534, 160] on span at bounding box center [531, 162] width 9 height 9
click at [766, 158] on input "Client is not making efforts to reduce financial obligations" at bounding box center [766, 158] width 0 height 0
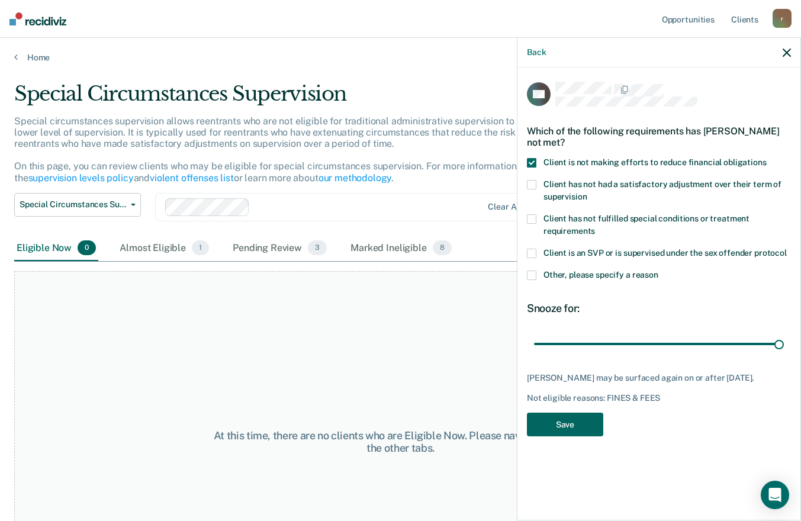
click at [565, 419] on button "Save" at bounding box center [565, 425] width 76 height 24
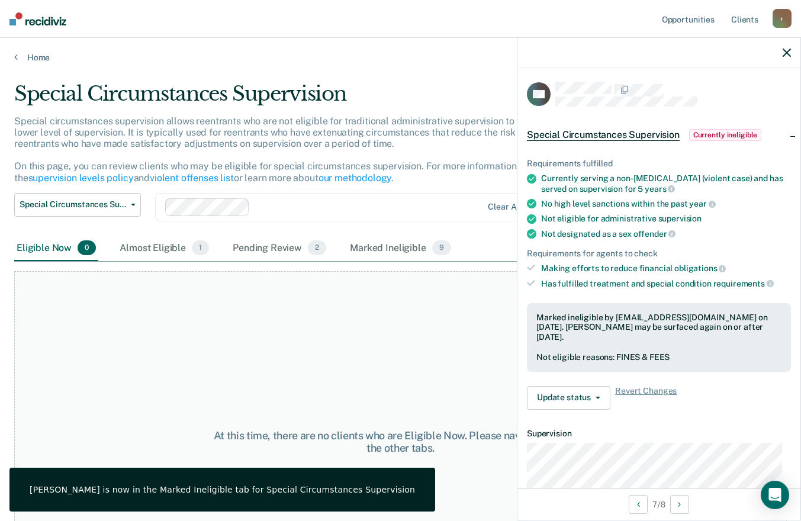
click at [787, 54] on icon "button" at bounding box center [786, 53] width 8 height 8
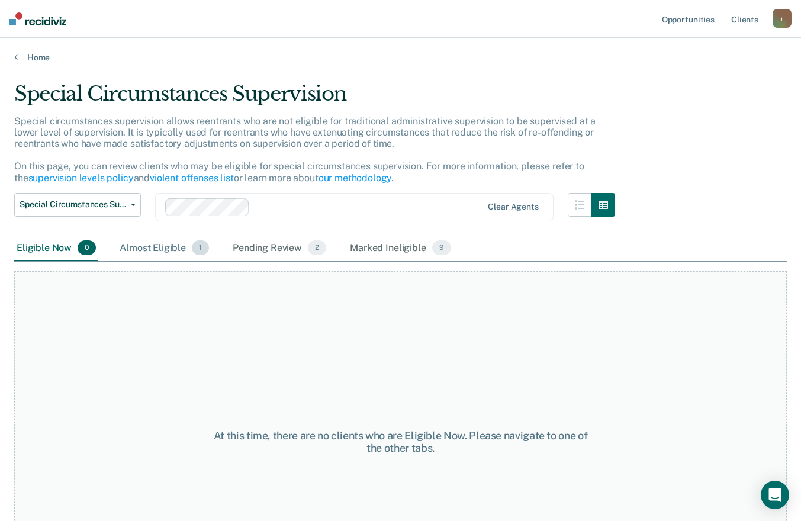
click at [178, 260] on div "Almost Eligible 1" at bounding box center [164, 249] width 94 height 26
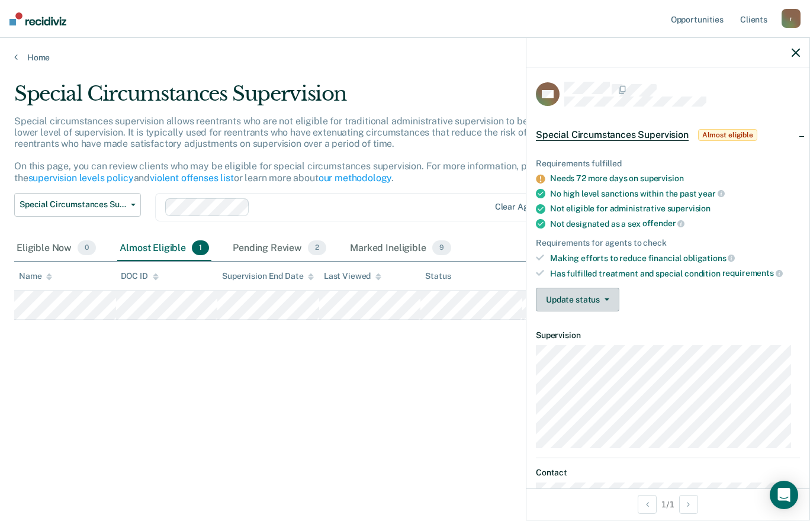
click at [579, 300] on button "Update status" at bounding box center [577, 300] width 83 height 24
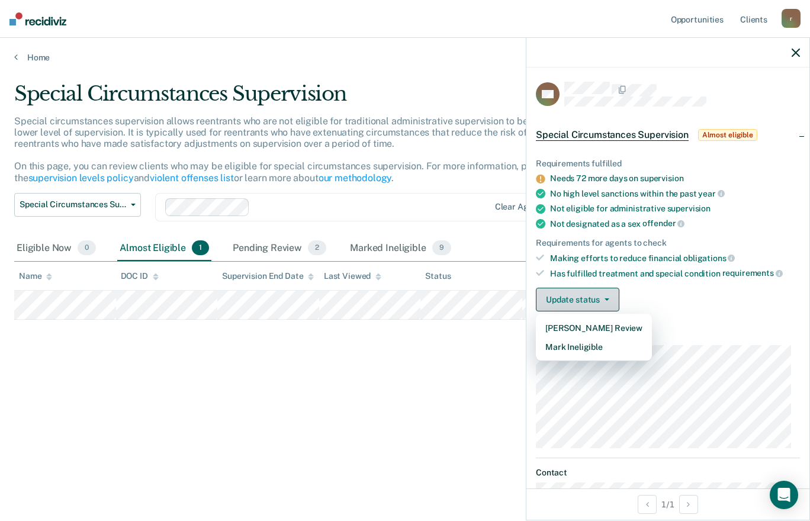
click at [579, 300] on button "Update status" at bounding box center [577, 300] width 83 height 24
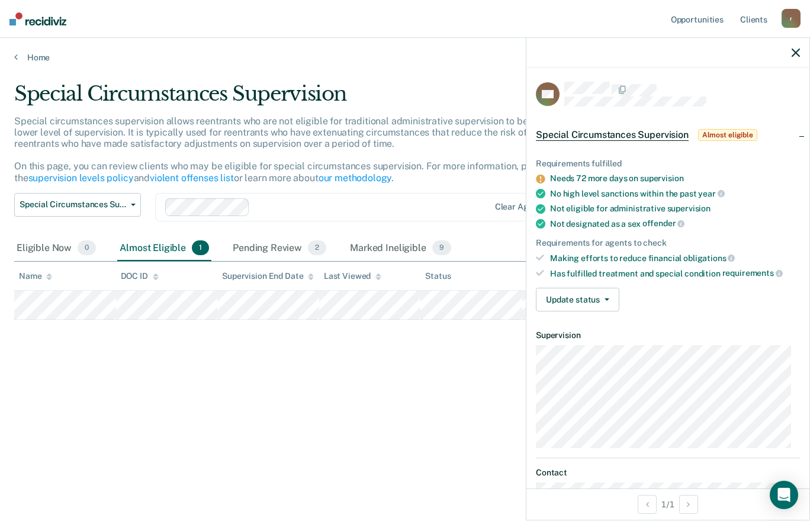
click at [365, 420] on div "Special Circumstances Supervision Special circumstances supervision allows reen…" at bounding box center [404, 257] width 781 height 350
click at [63, 253] on div "Eligible Now 0" at bounding box center [56, 249] width 84 height 26
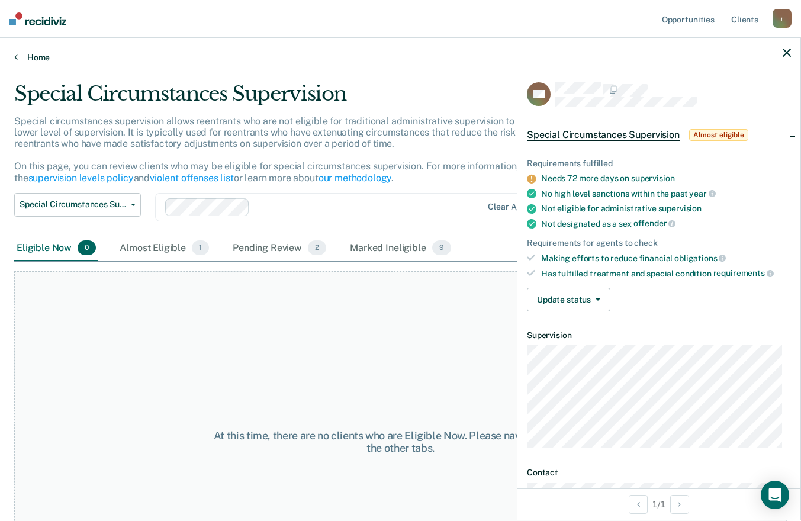
click at [23, 56] on link "Home" at bounding box center [400, 57] width 772 height 11
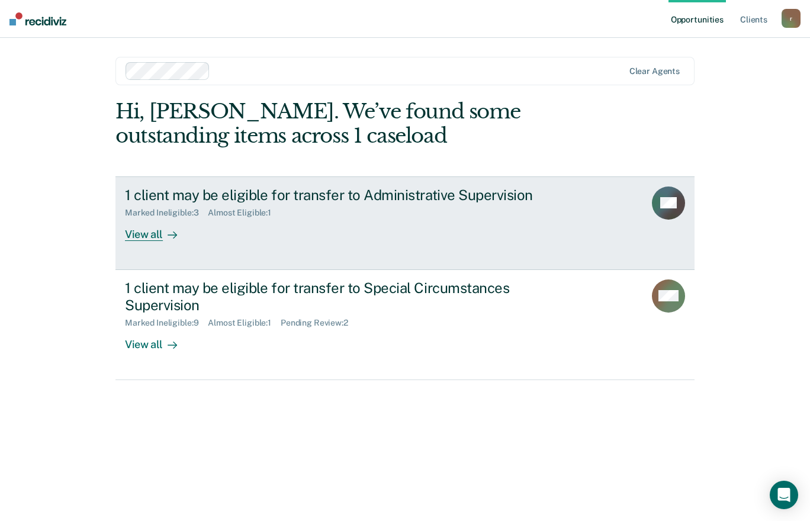
click at [236, 240] on div "1 client may be eligible for transfer to Administrative Supervision Marked Inel…" at bounding box center [347, 213] width 444 height 54
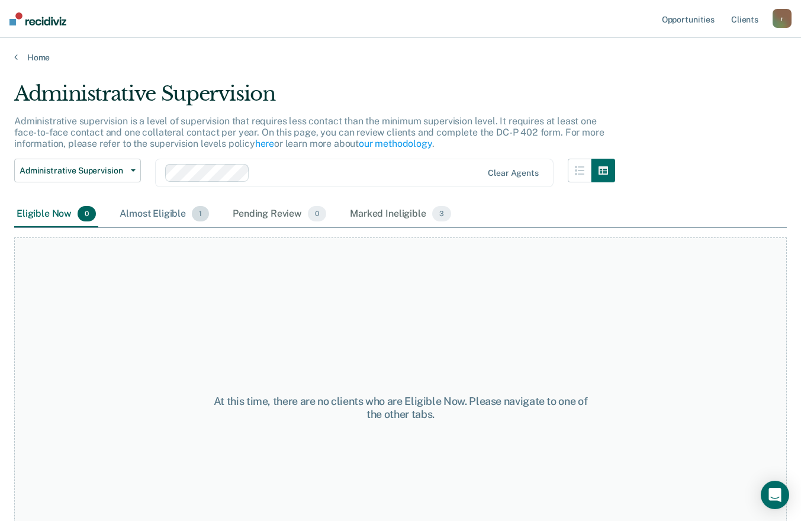
click at [166, 208] on div "Almost Eligible 1" at bounding box center [164, 214] width 94 height 26
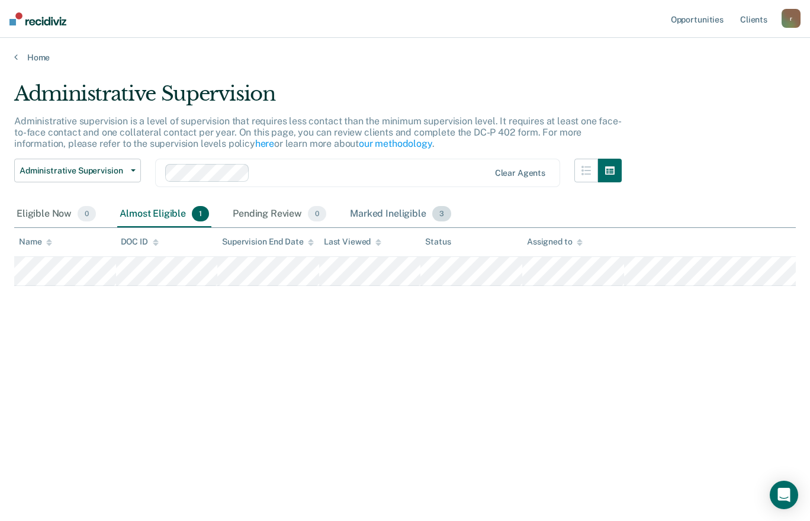
click at [400, 213] on div "Marked Ineligible 3" at bounding box center [400, 214] width 106 height 26
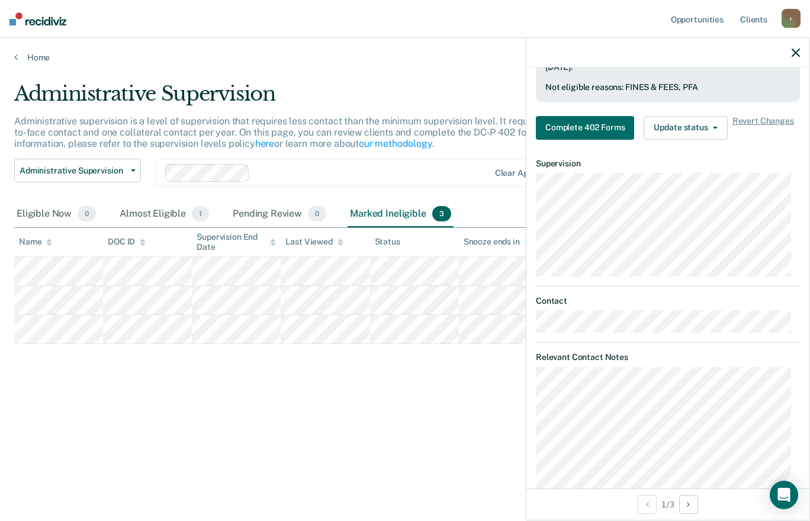
scroll to position [710, 0]
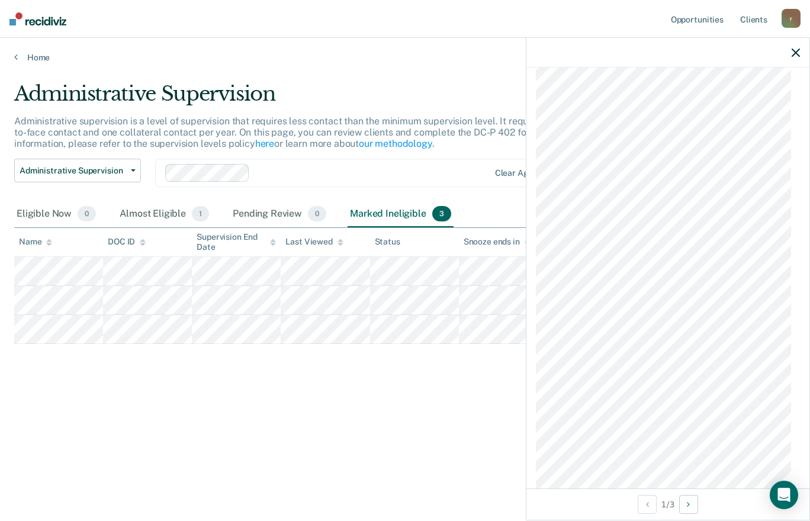
click at [318, 472] on main "Administrative Supervision Administrative supervision is a level of supervision…" at bounding box center [405, 290] width 810 height 455
click at [46, 54] on link "Home" at bounding box center [404, 57] width 781 height 11
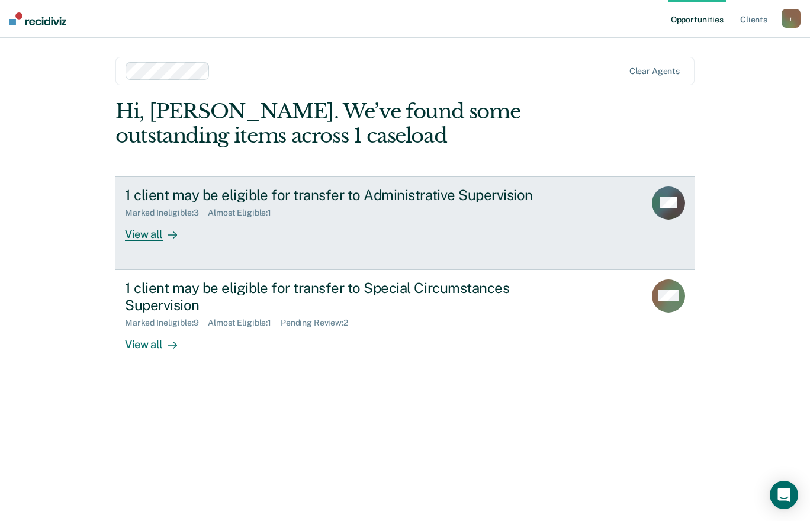
click at [260, 195] on div "1 client may be eligible for transfer to Administrative Supervision" at bounding box center [332, 194] width 415 height 17
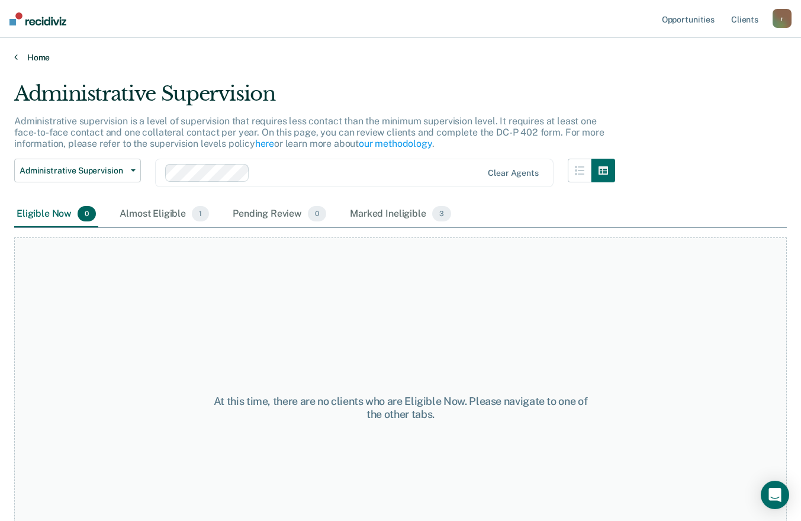
click at [29, 62] on link "Home" at bounding box center [400, 57] width 772 height 11
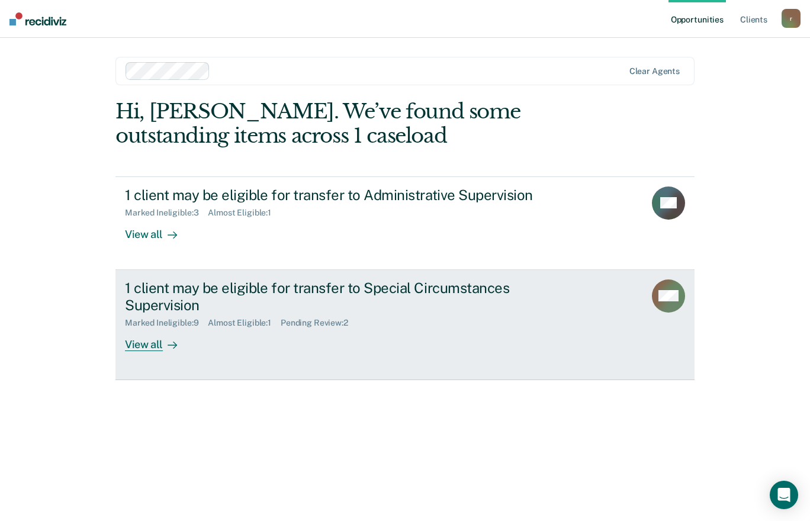
click at [358, 307] on div "1 client may be eligible for transfer to Special Circumstances Supervision" at bounding box center [332, 296] width 415 height 34
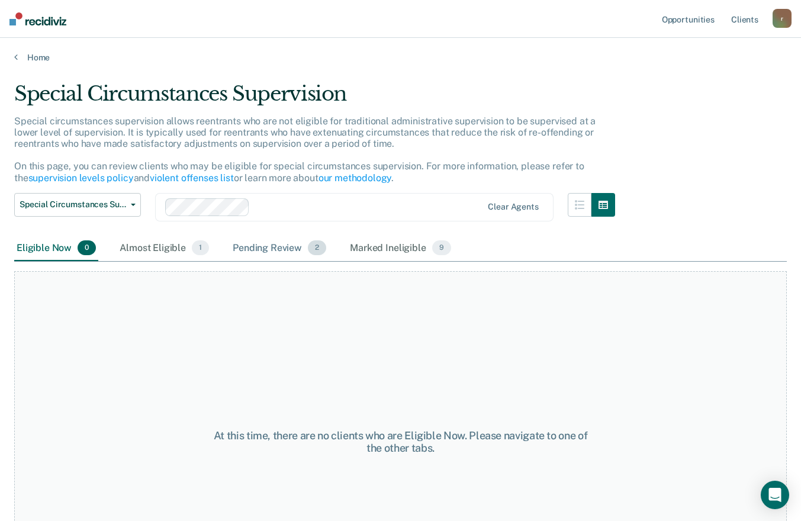
click at [283, 251] on div "Pending Review 2" at bounding box center [279, 249] width 98 height 26
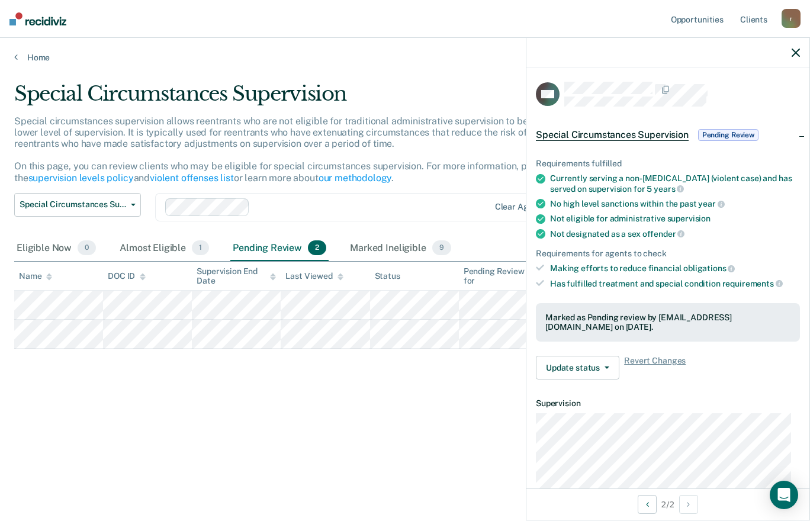
click at [793, 57] on icon "button" at bounding box center [795, 53] width 8 height 8
